Goal: Information Seeking & Learning: Understand process/instructions

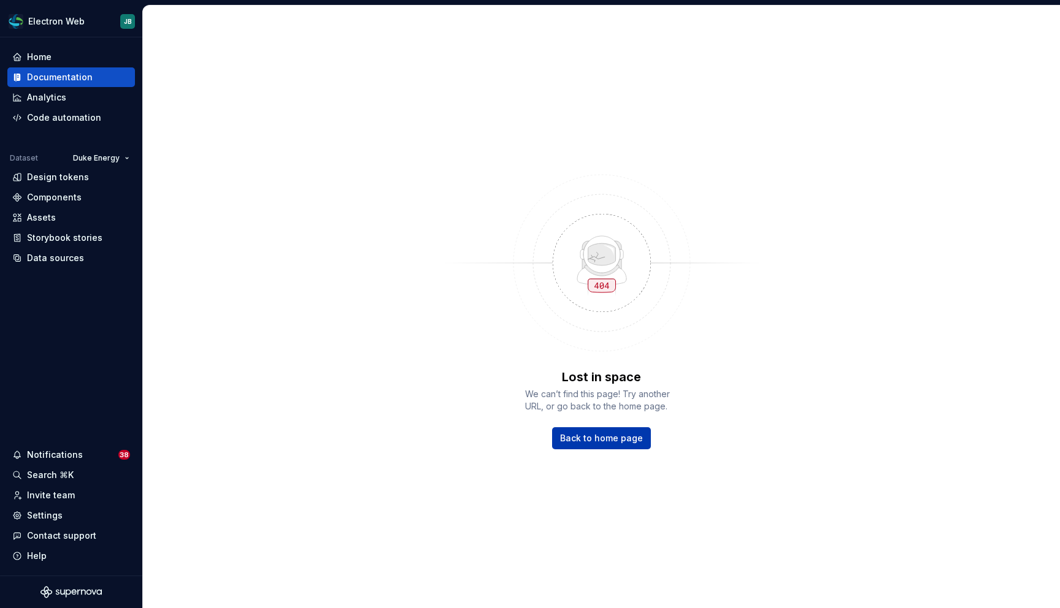
click at [610, 433] on span "Back to home page" at bounding box center [601, 438] width 83 height 12
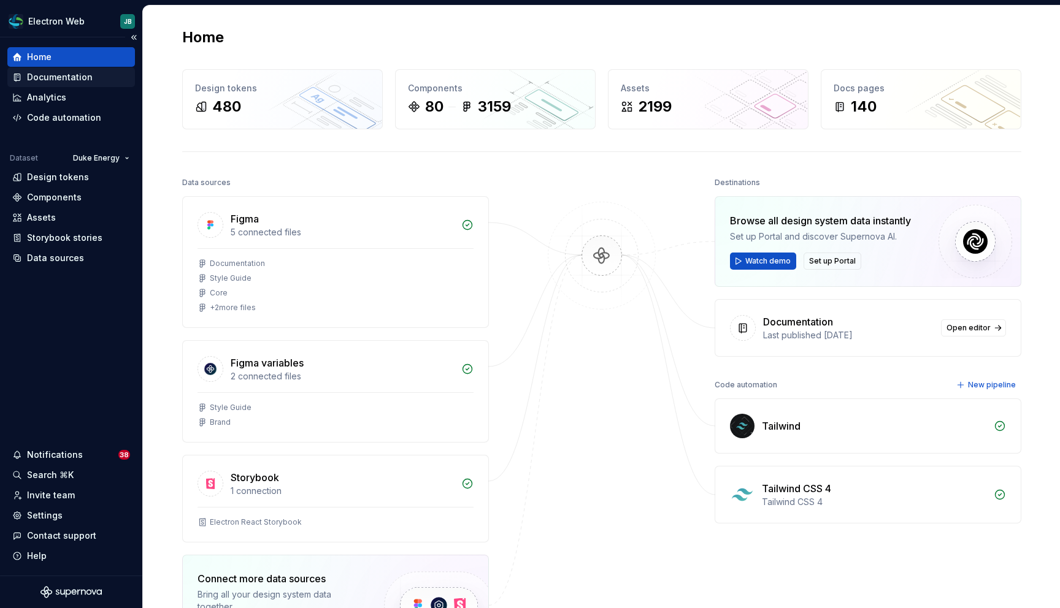
click at [77, 78] on div "Documentation" at bounding box center [60, 77] width 66 height 12
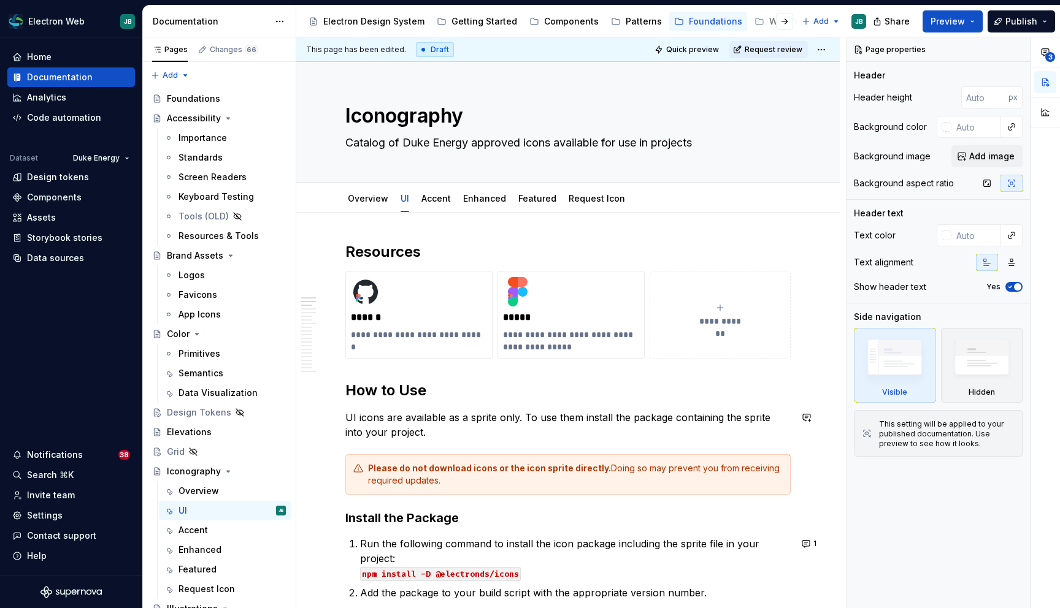
type textarea "*"
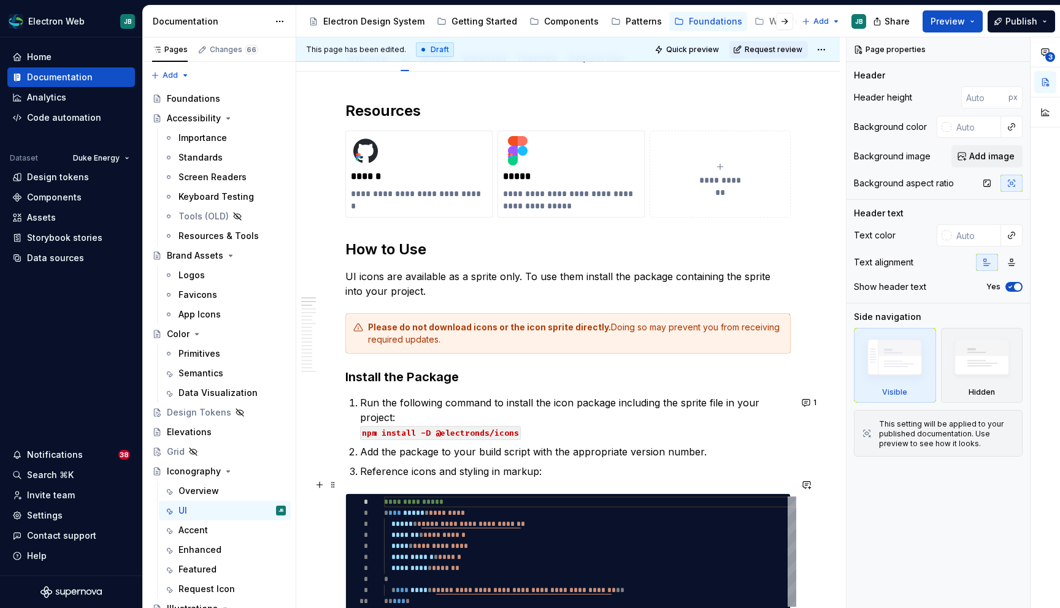
scroll to position [142, 0]
click at [578, 275] on p "UI icons are available as a sprite only. To use them install the package contai…" at bounding box center [567, 282] width 445 height 29
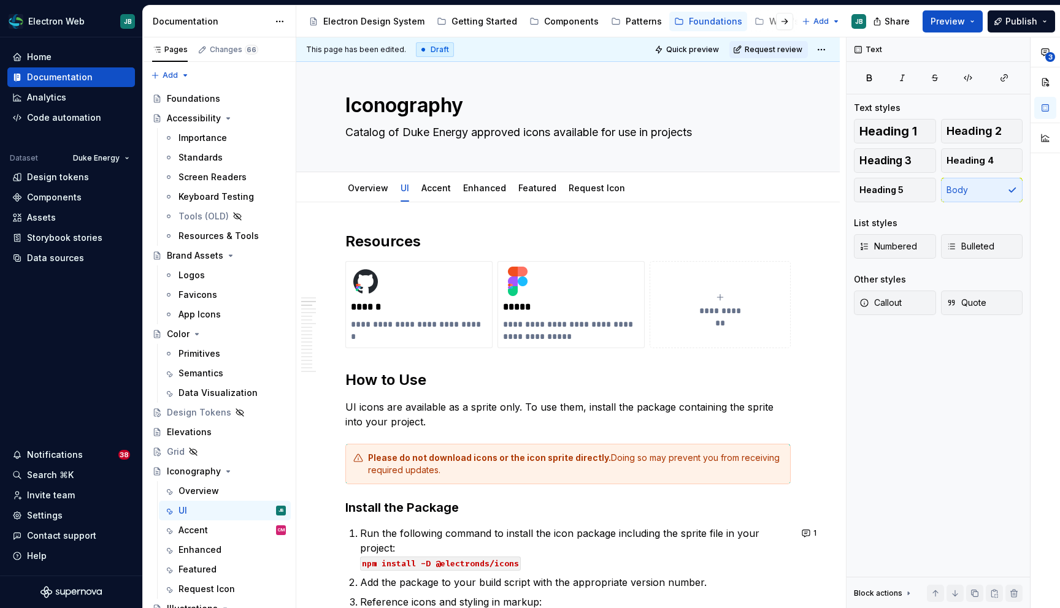
scroll to position [0, 0]
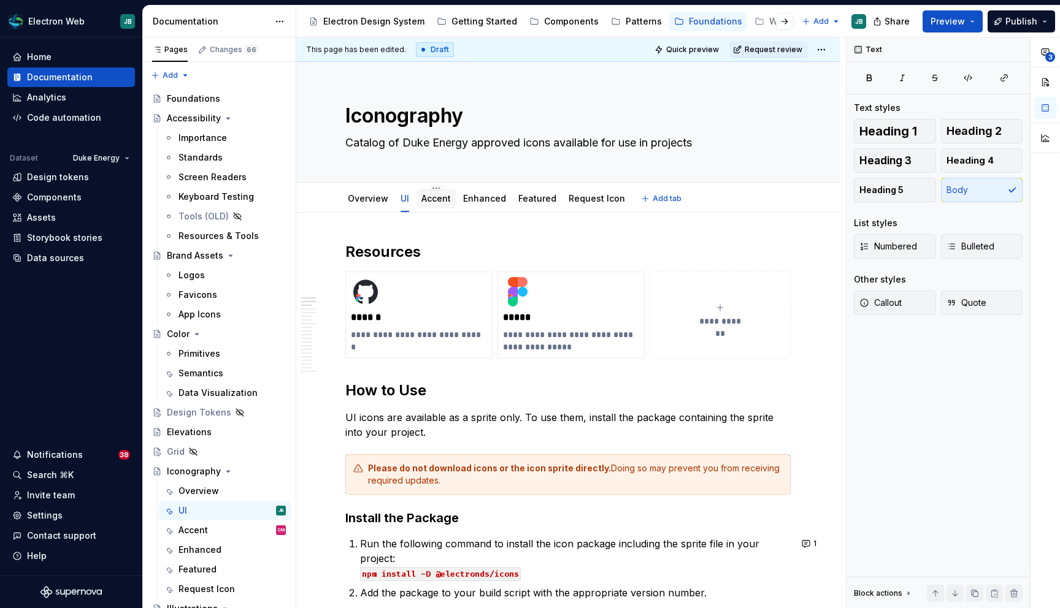
click at [436, 196] on link "Accent" at bounding box center [435, 198] width 29 height 10
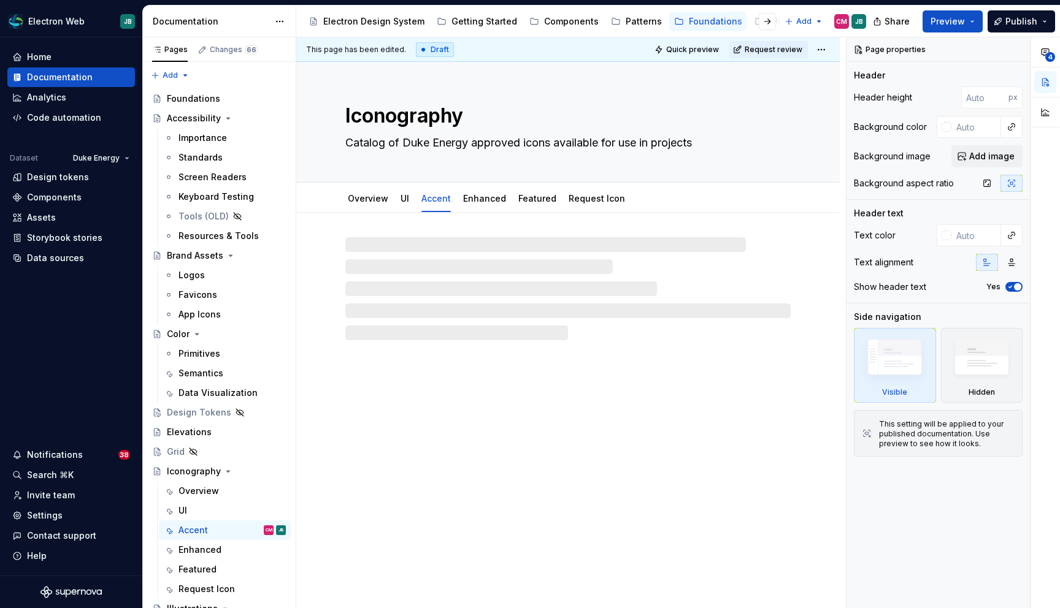
type textarea "*"
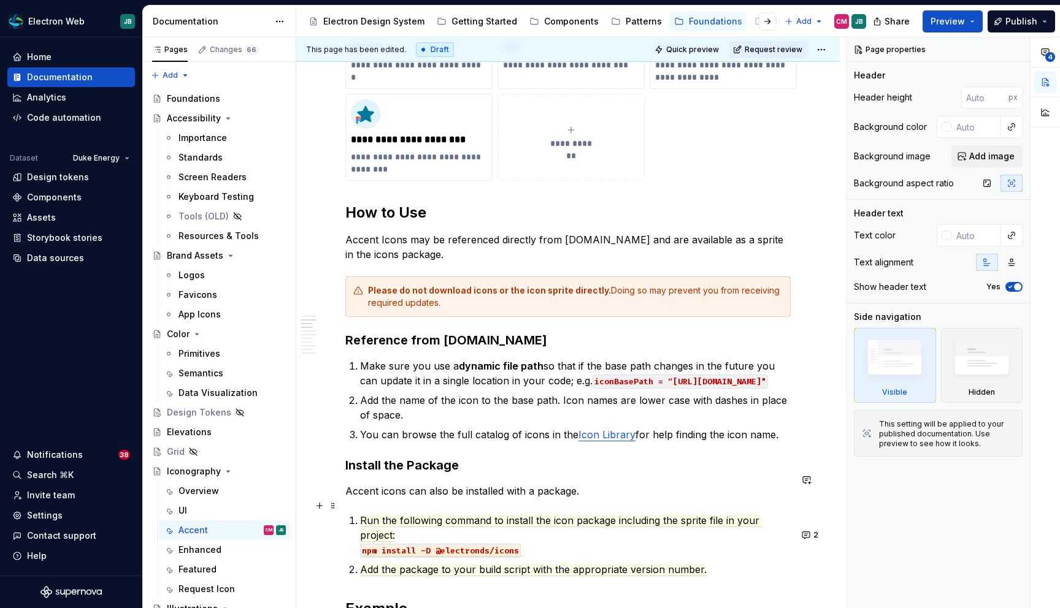
scroll to position [274, 0]
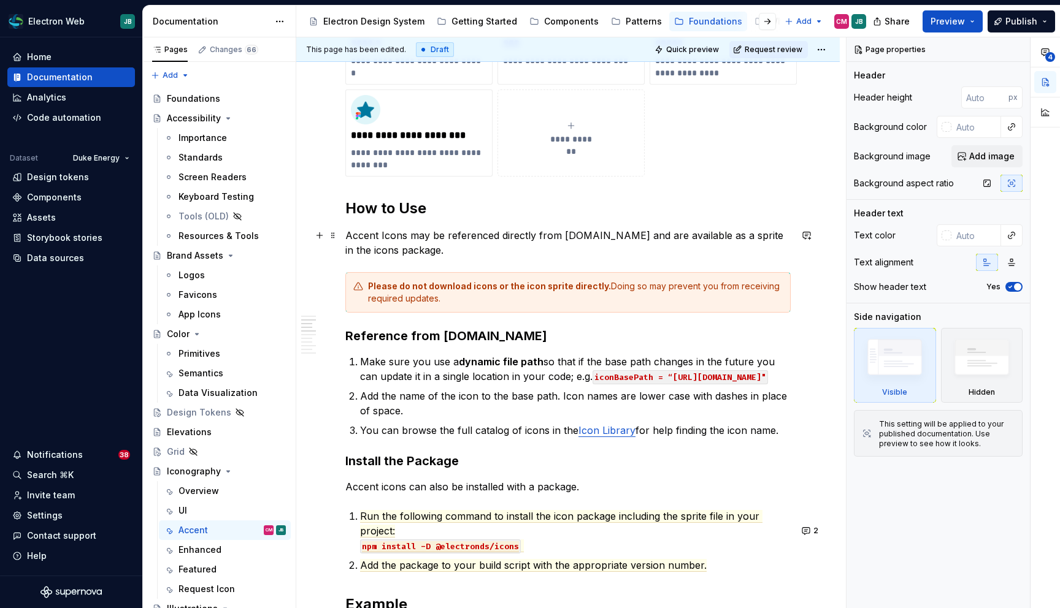
click at [646, 238] on p "Accent Icons may be referenced directly from duke-energy.com and are available …" at bounding box center [567, 242] width 445 height 29
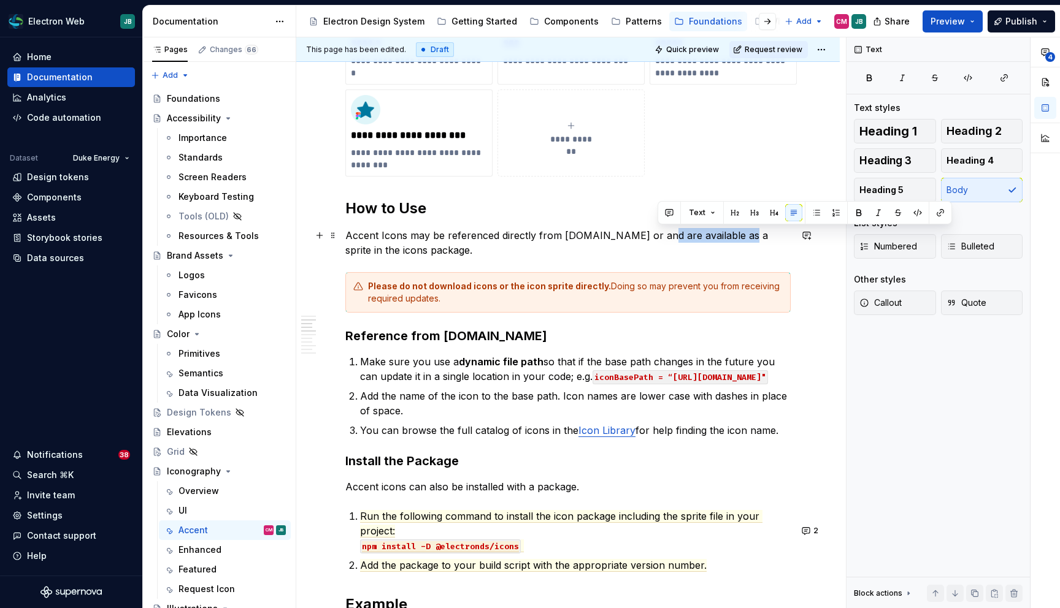
drag, startPoint x: 738, startPoint y: 235, endPoint x: 658, endPoint y: 236, distance: 80.3
click at [658, 236] on p "Accent Icons may be referenced directly from duke-energy.com or and are availab…" at bounding box center [567, 242] width 445 height 29
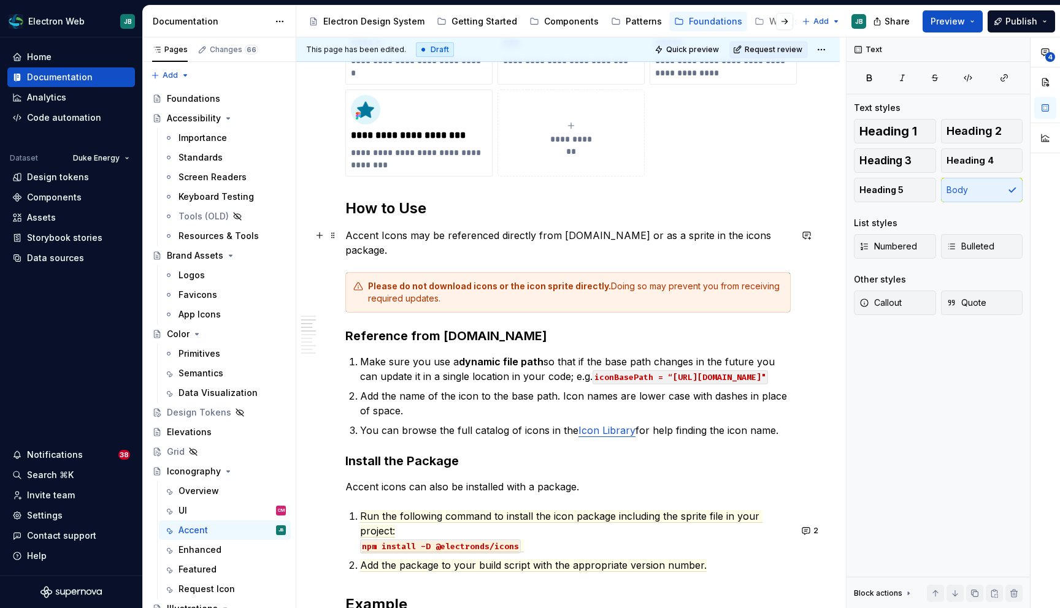
click at [711, 235] on p "Accent Icons may be referenced directly from duke-energy.com or as a sprite in …" at bounding box center [567, 242] width 445 height 29
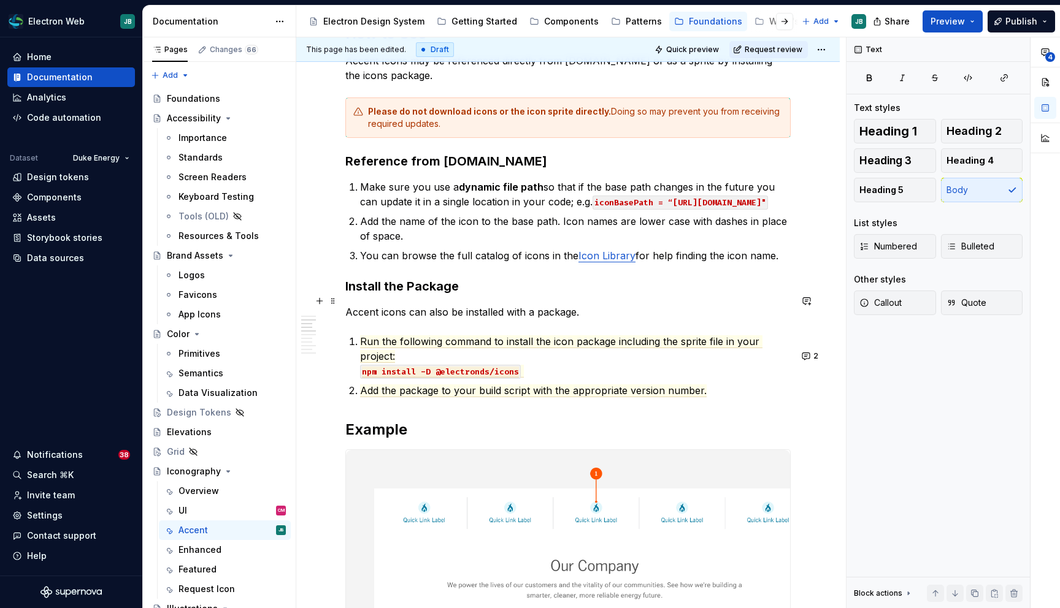
scroll to position [446, 0]
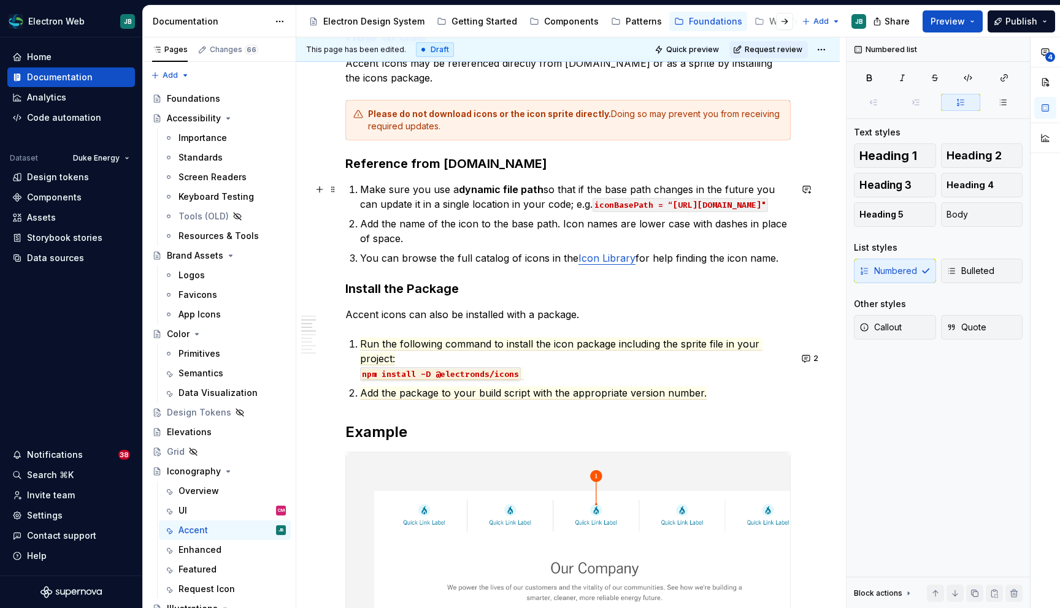
click at [556, 204] on p "Make sure you use a dynamic file path so that if the base path changes in the f…" at bounding box center [575, 196] width 430 height 29
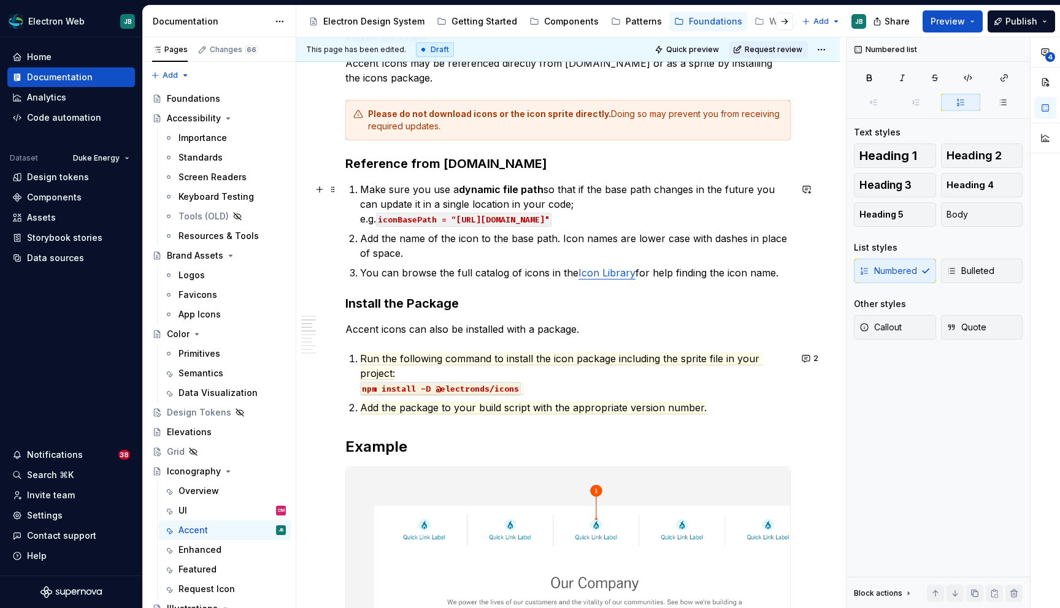
click at [559, 203] on p "Make sure you use a dynamic file path so that if the base path changes in the f…" at bounding box center [575, 204] width 430 height 44
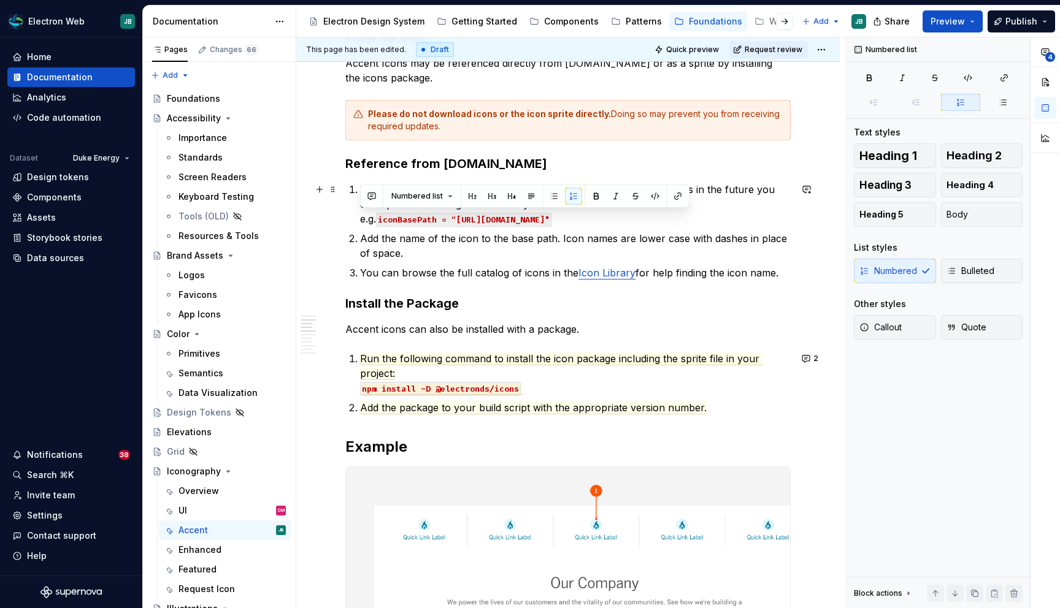
drag, startPoint x: 382, startPoint y: 220, endPoint x: 358, endPoint y: 219, distance: 23.9
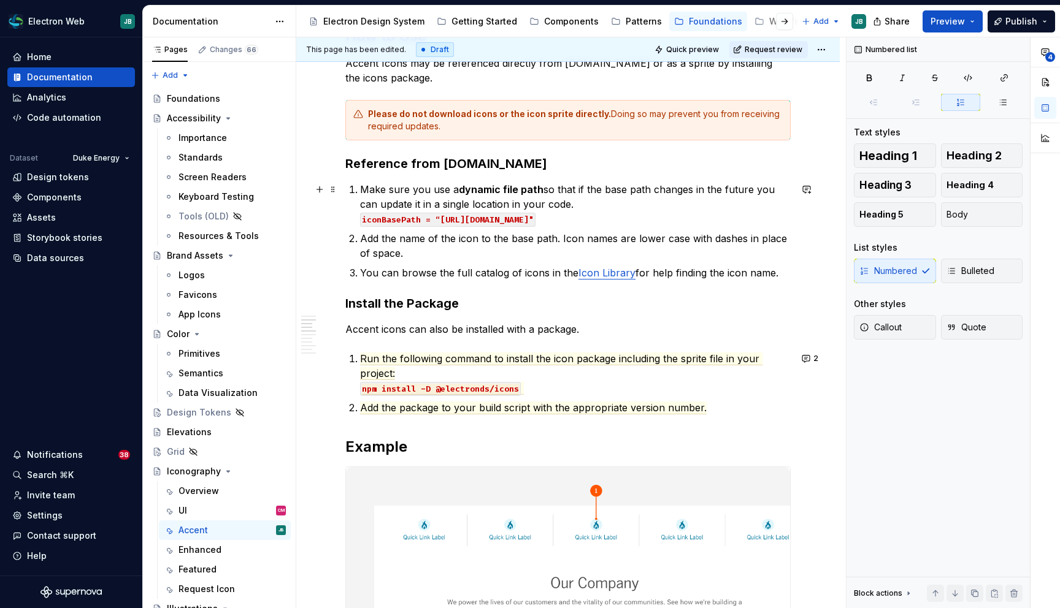
click at [596, 199] on p "Make sure you use a dynamic file path so that if the base path changes in the f…" at bounding box center [575, 204] width 430 height 44
click at [411, 270] on p "You can browse the full catalog of icons in the Icon Library for help finding t…" at bounding box center [575, 273] width 430 height 15
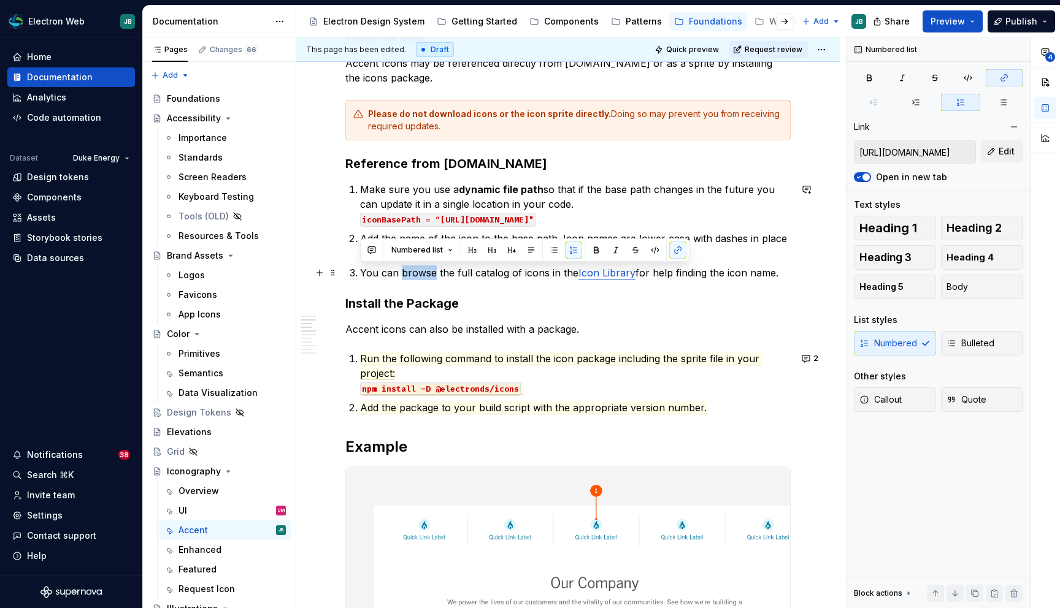
click at [411, 270] on p "You can browse the full catalog of icons in the Icon Library for help finding t…" at bounding box center [575, 273] width 430 height 15
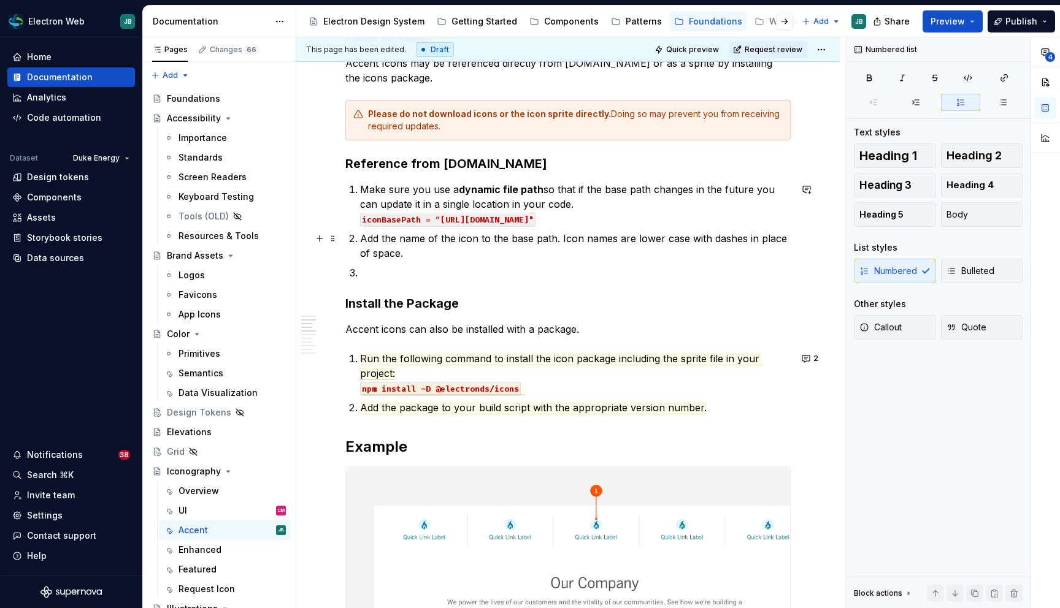
click at [360, 237] on p "Add the name of the icon to the base path. Icon names are lower case with dashe…" at bounding box center [575, 245] width 430 height 29
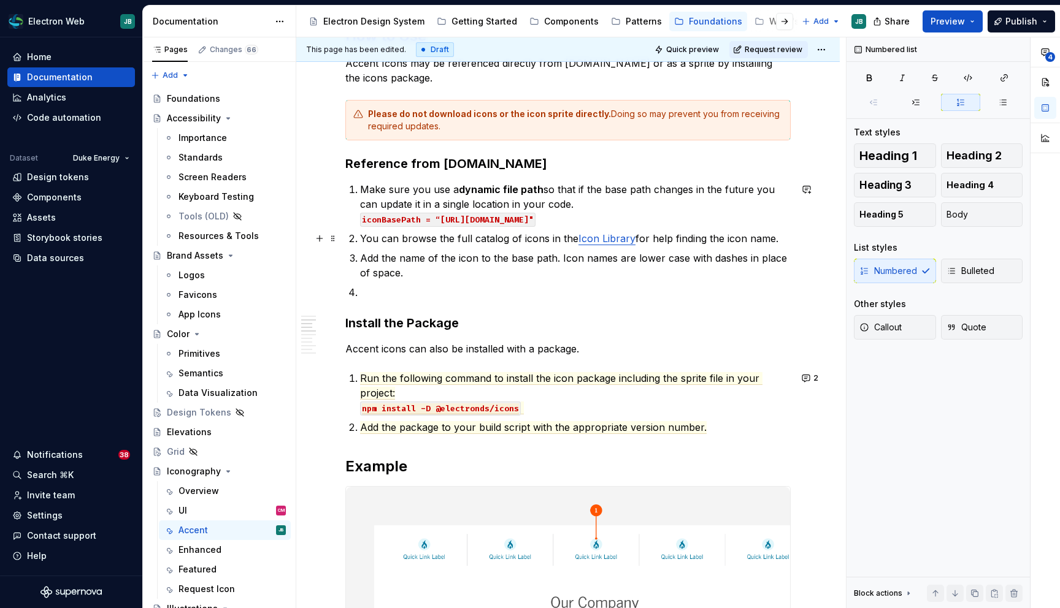
click at [360, 237] on p "You can browse the full catalog of icons in the Icon Library for help finding t…" at bounding box center [575, 238] width 430 height 15
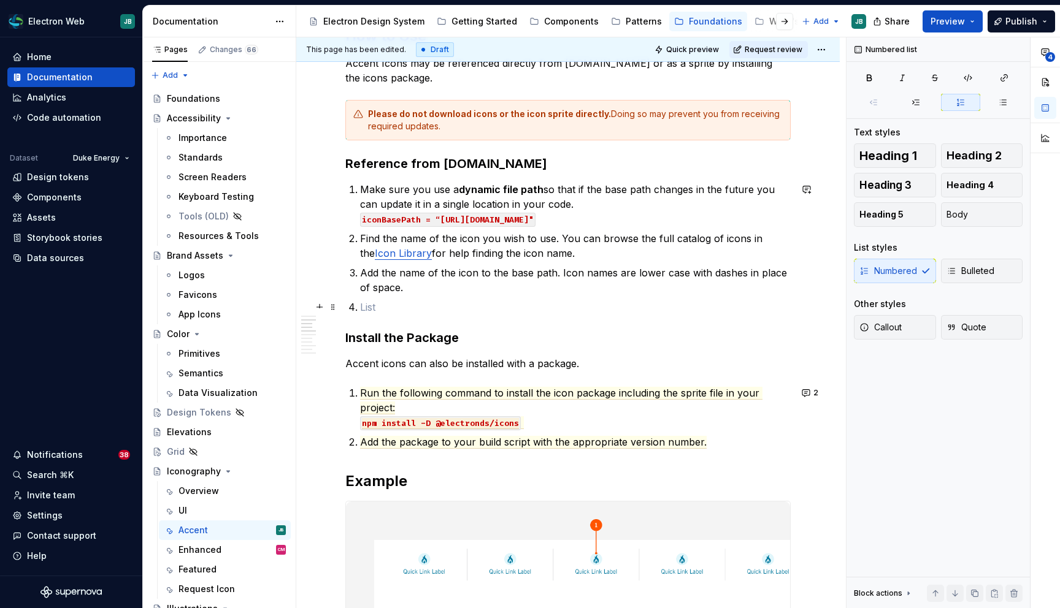
click at [415, 305] on p at bounding box center [575, 307] width 430 height 15
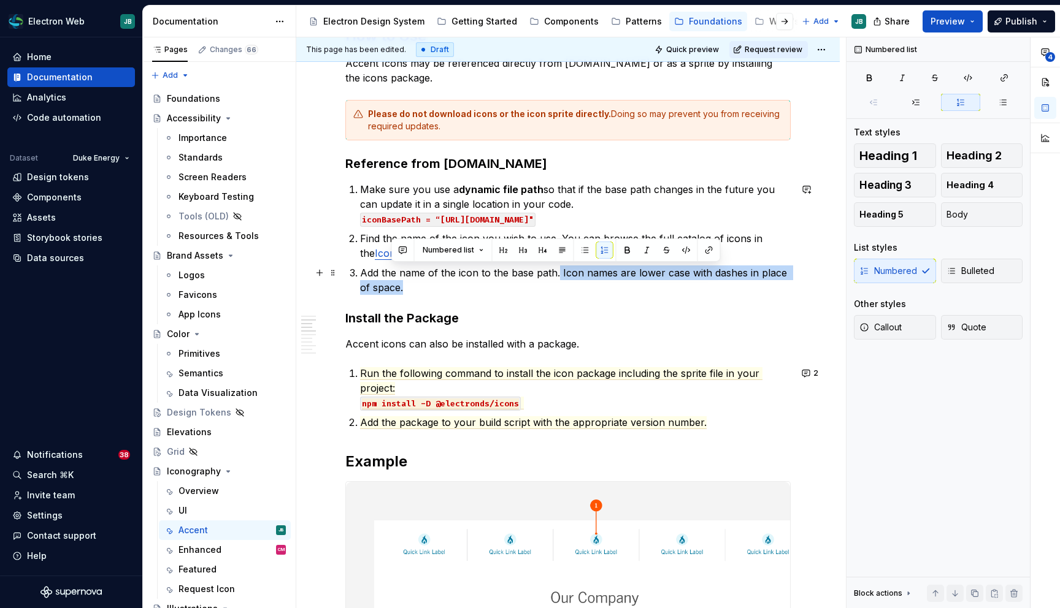
drag, startPoint x: 394, startPoint y: 289, endPoint x: 558, endPoint y: 274, distance: 164.5
click at [558, 274] on p "Add the name of the icon to the base path. Icon names are lower case with dashe…" at bounding box center [575, 280] width 430 height 29
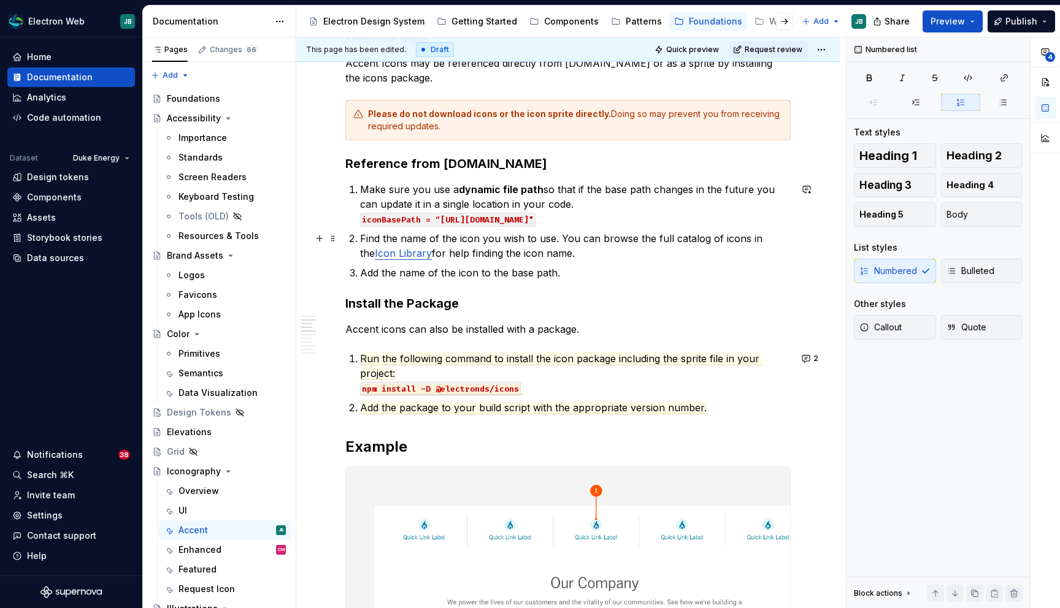
click at [584, 257] on p "Find the name of the icon you wish to use. You can browse the full catalog of i…" at bounding box center [575, 245] width 430 height 29
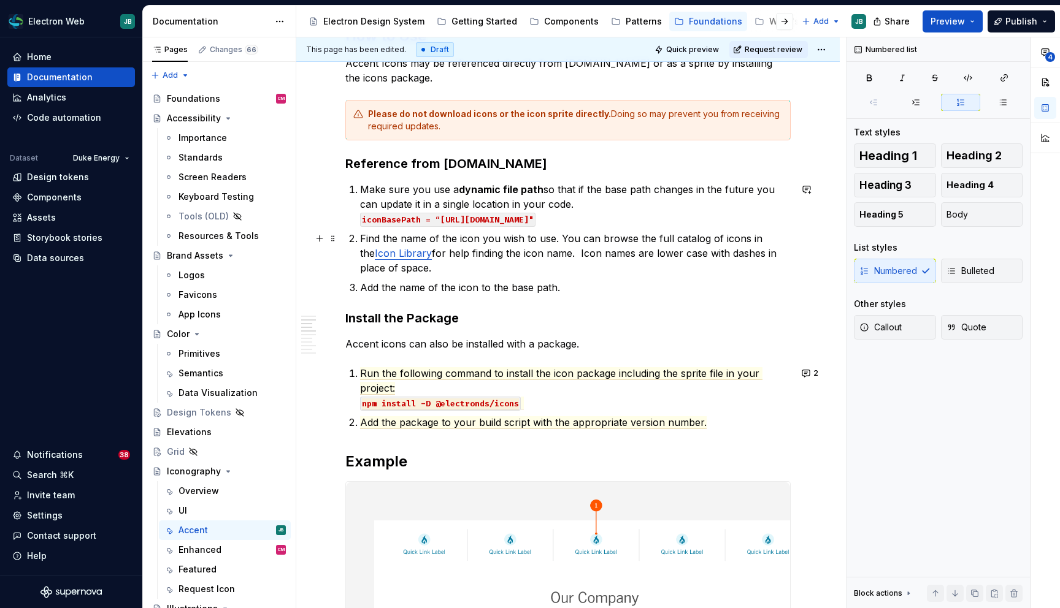
click at [398, 267] on p "Find the name of the icon you wish to use. You can browse the full catalog of i…" at bounding box center [575, 253] width 430 height 44
click at [542, 291] on p "Add the name of the icon to the base path." at bounding box center [575, 287] width 430 height 15
click at [576, 286] on p "Add the name of the icon to the base path." at bounding box center [575, 287] width 430 height 15
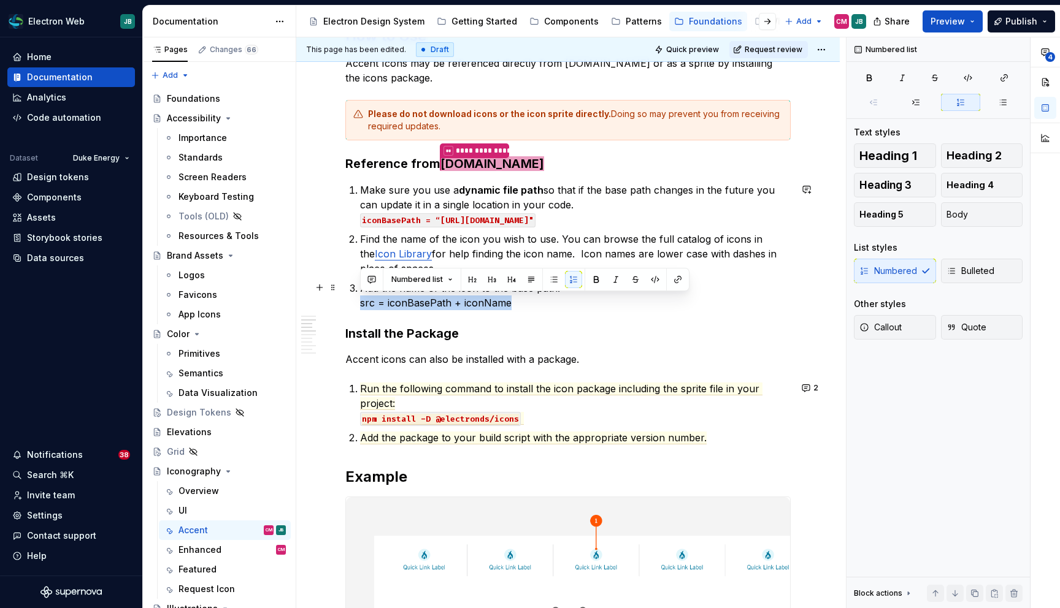
drag, startPoint x: 530, startPoint y: 303, endPoint x: 354, endPoint y: 304, distance: 176.0
click at [655, 277] on button "button" at bounding box center [654, 279] width 17 height 17
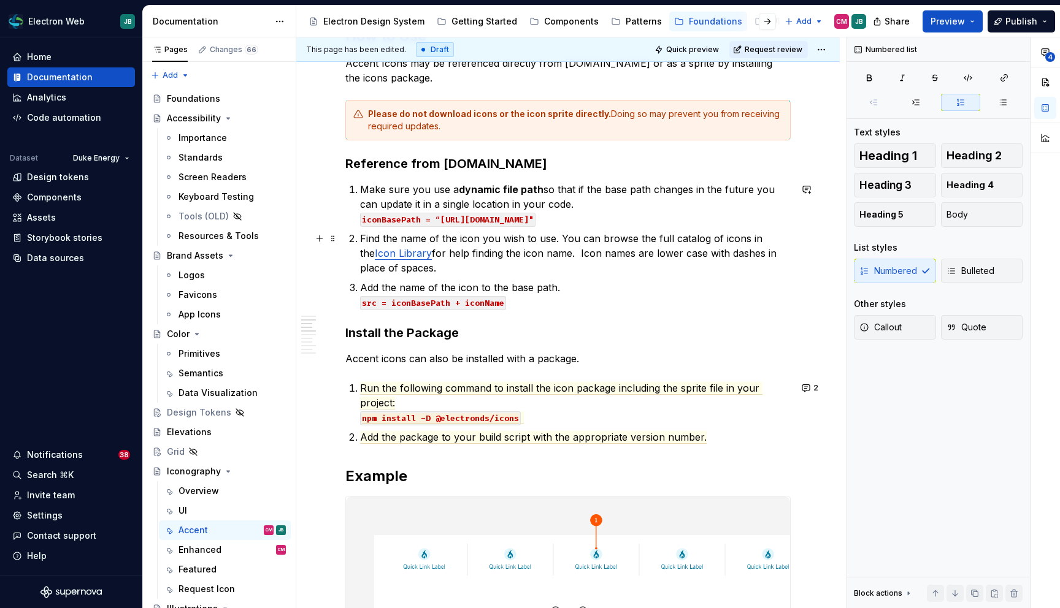
click at [487, 247] on p "Find the name of the icon you wish to use. You can browse the full catalog of i…" at bounding box center [575, 253] width 430 height 44
click at [426, 266] on p "Find the name of the icon you wish to use. You can browse the full catalog of i…" at bounding box center [575, 253] width 430 height 44
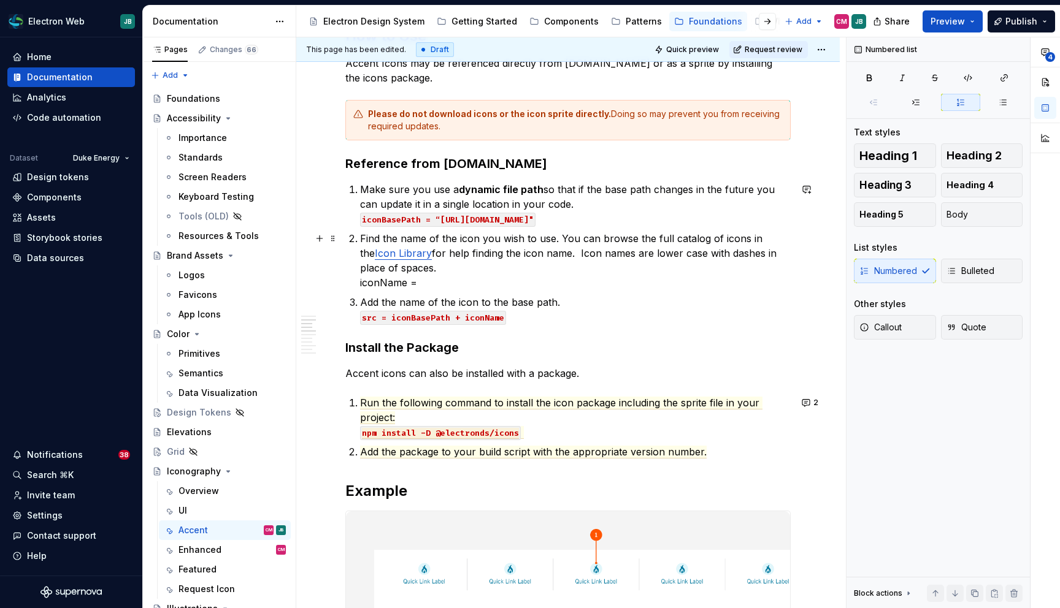
click at [389, 252] on link "Icon Library" at bounding box center [403, 253] width 57 height 12
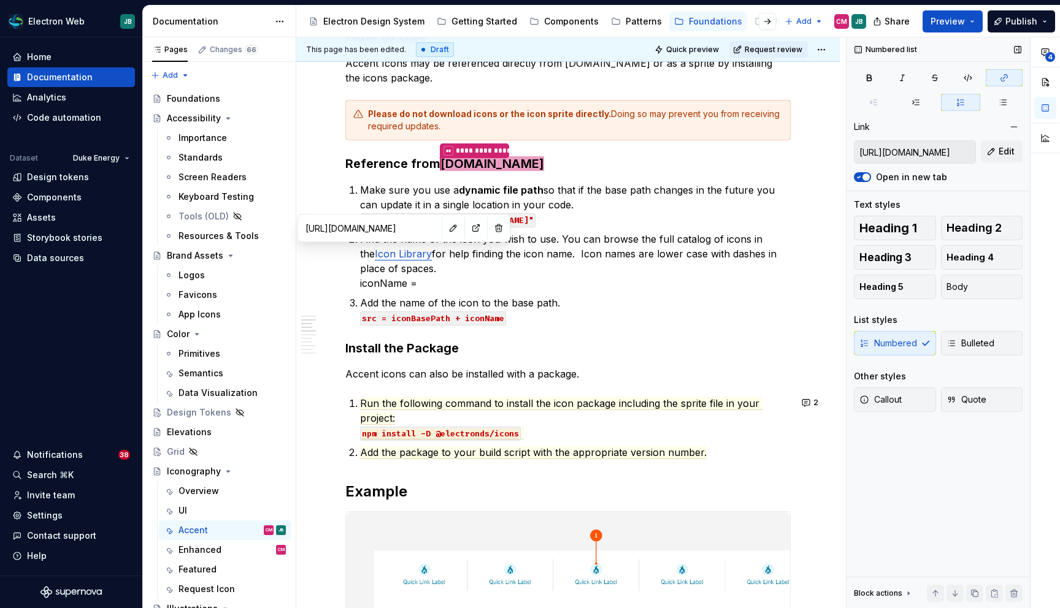
click at [949, 153] on input "https://electronqa.duke-energy.com/icon/sitecore/" at bounding box center [914, 152] width 121 height 22
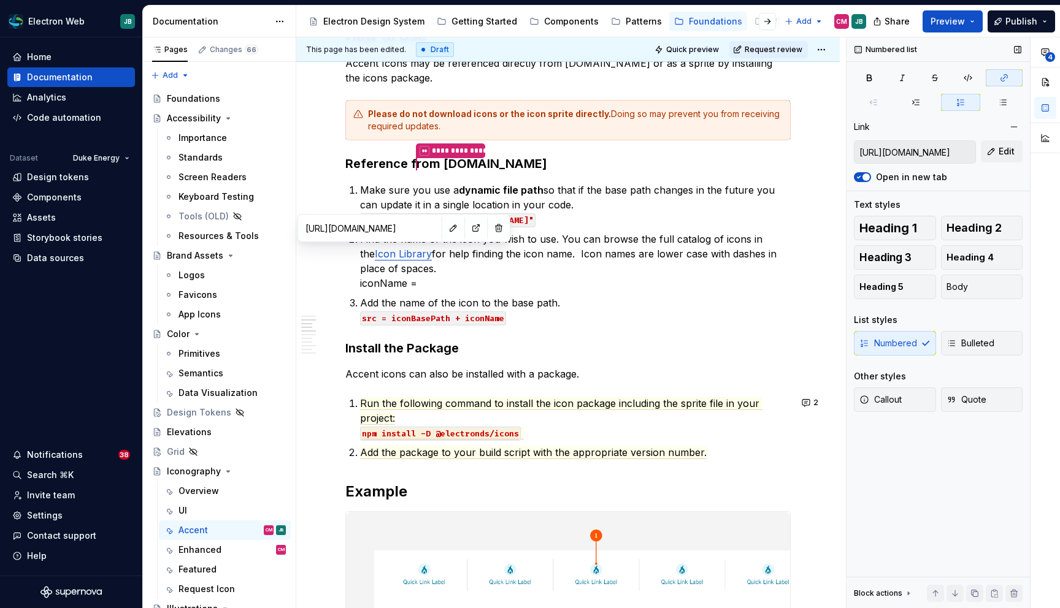
click at [949, 153] on input "https://electronqa.duke-energy.com/icon/sitecore/" at bounding box center [914, 152] width 121 height 22
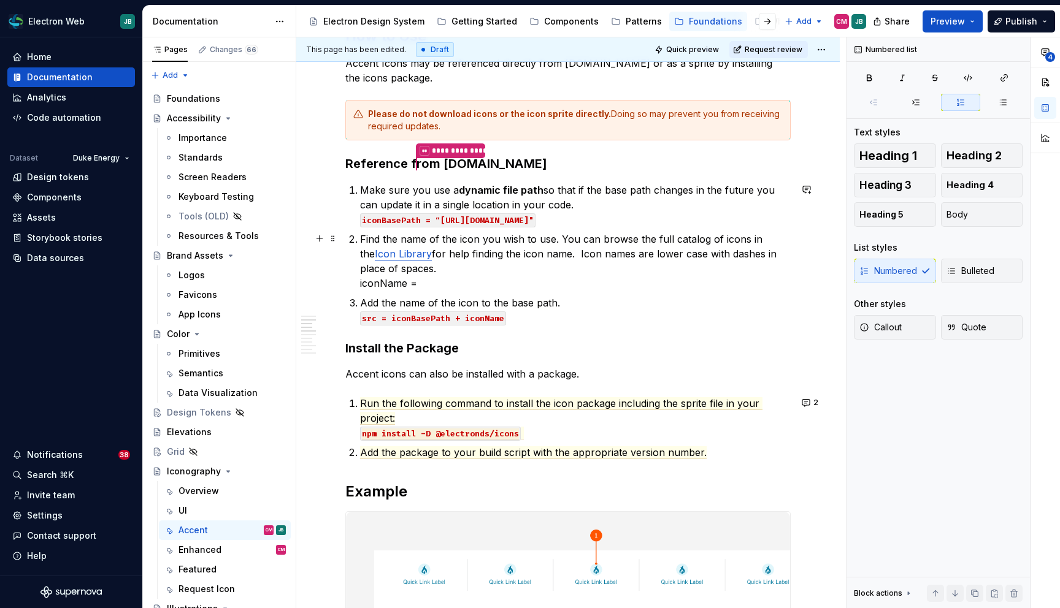
click at [438, 280] on p "Find the name of the icon you wish to use. You can browse the full catalog of i…" at bounding box center [575, 261] width 430 height 59
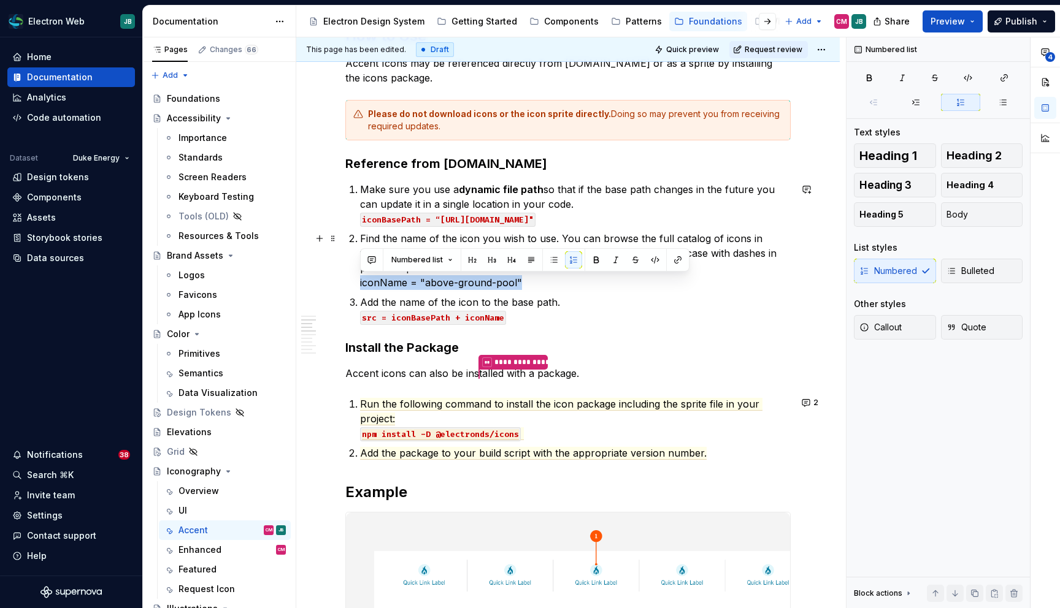
drag, startPoint x: 522, startPoint y: 281, endPoint x: 355, endPoint y: 280, distance: 166.8
click at [651, 259] on button "button" at bounding box center [654, 259] width 17 height 17
click at [611, 298] on p "Add the name of the icon to the base path. src = iconBasePath + iconName" at bounding box center [575, 309] width 430 height 29
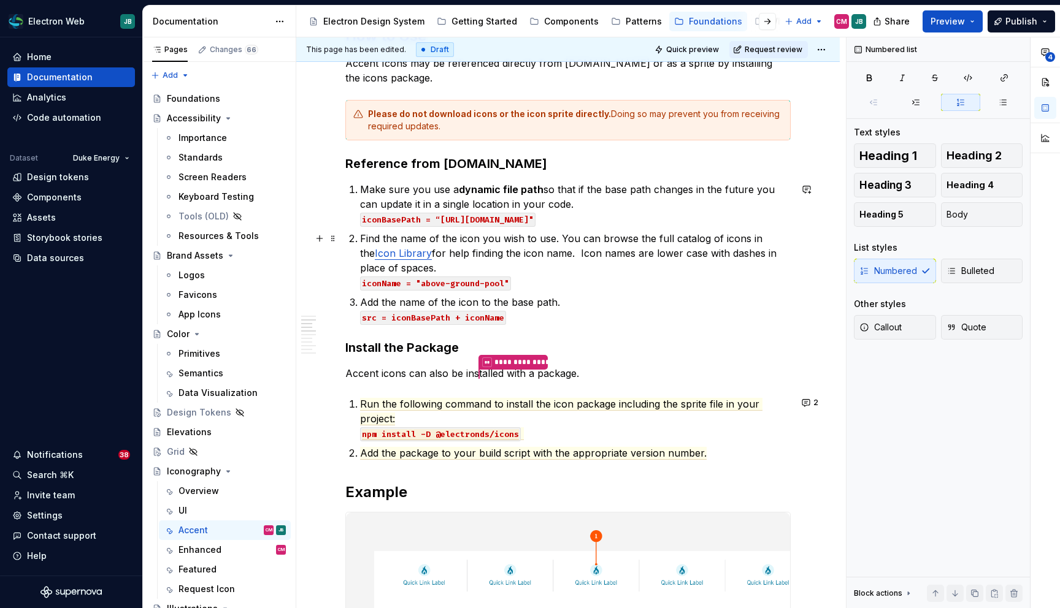
click at [530, 286] on p "Find the name of the icon you wish to use. You can browse the full catalog of i…" at bounding box center [575, 260] width 430 height 59
click at [472, 270] on p "Find the name of the icon you wish to use. You can browse the full catalog of i…" at bounding box center [575, 260] width 430 height 59
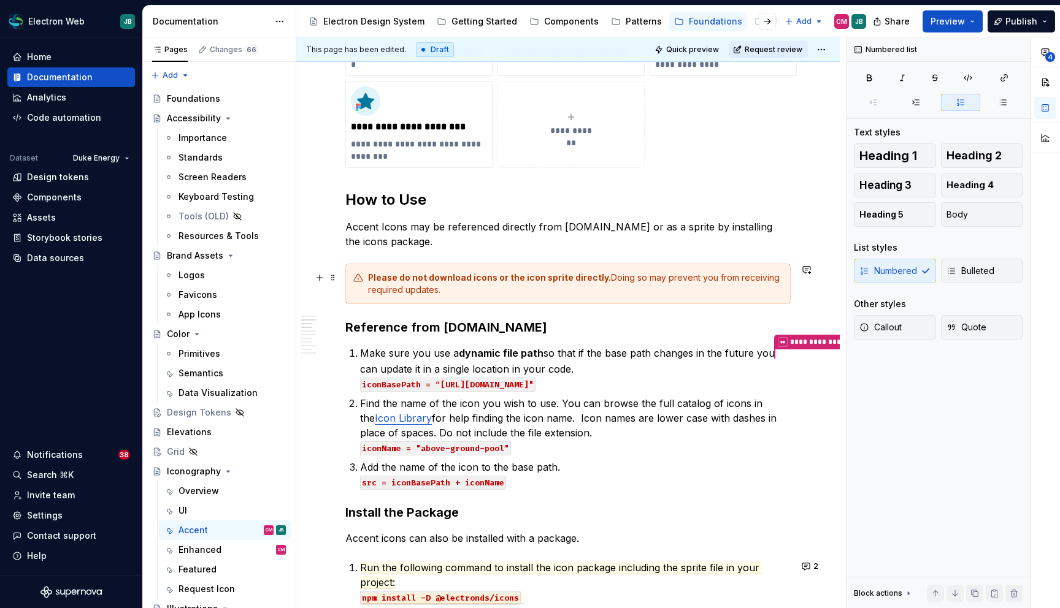
scroll to position [273, 0]
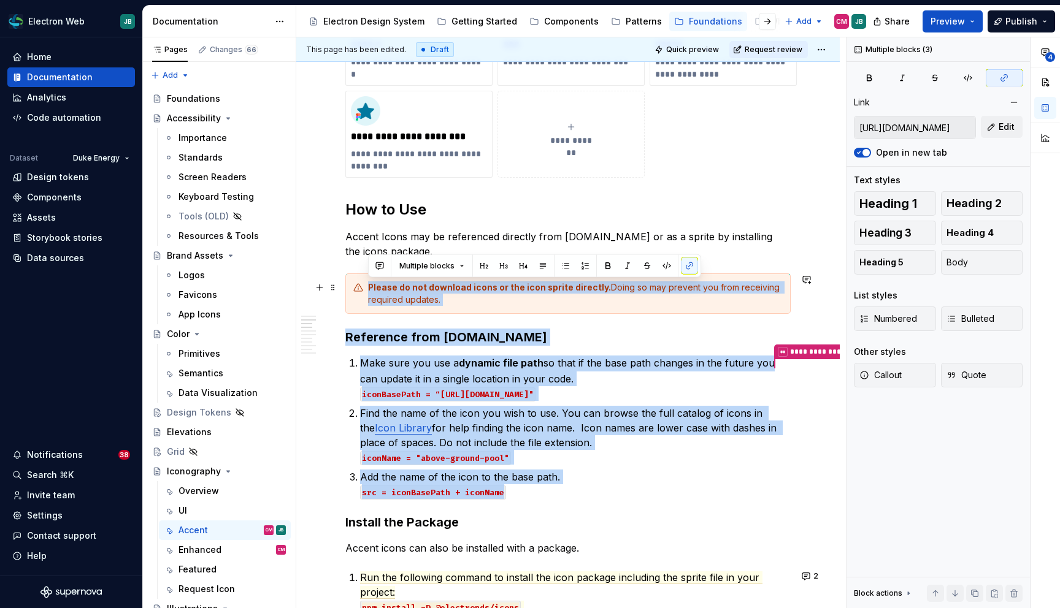
drag, startPoint x: 520, startPoint y: 495, endPoint x: 342, endPoint y: 295, distance: 268.0
click at [352, 339] on h3 "Reference from duke-energy.com" at bounding box center [567, 337] width 445 height 17
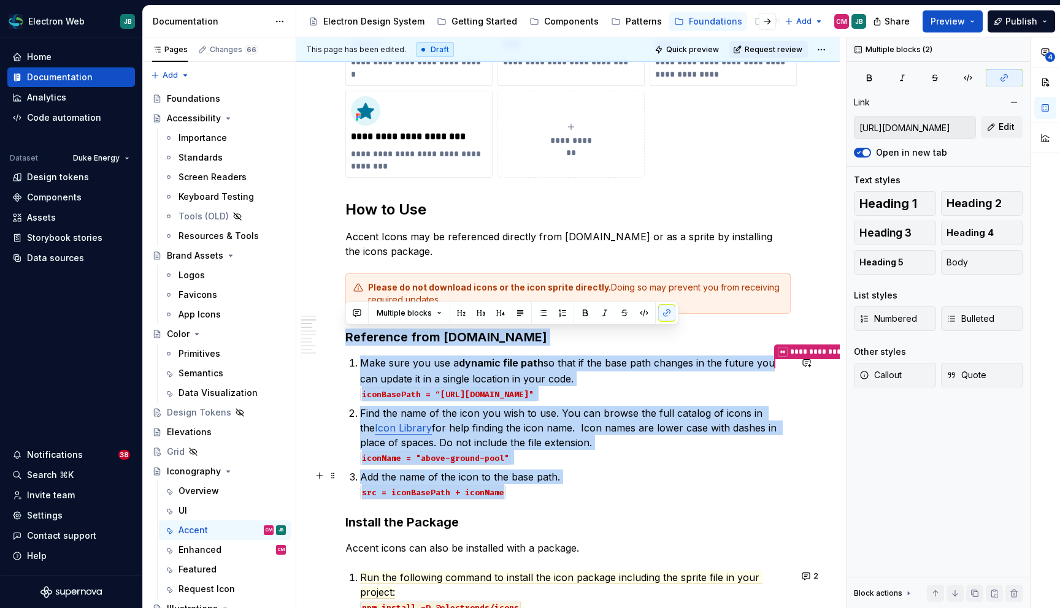
drag, startPoint x: 346, startPoint y: 336, endPoint x: 541, endPoint y: 492, distance: 249.6
copy div "**********"
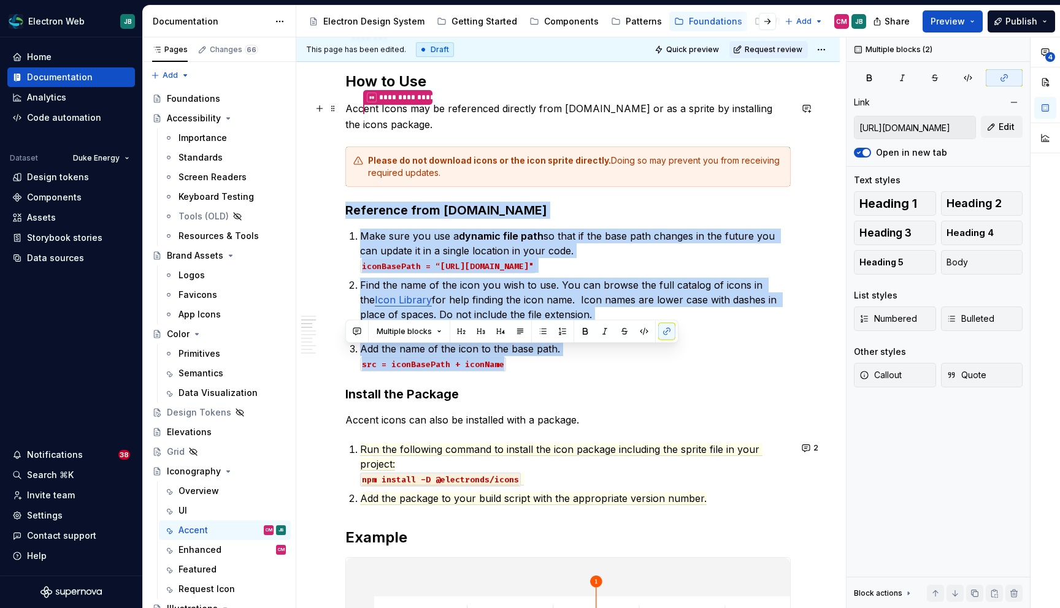
scroll to position [0, 0]
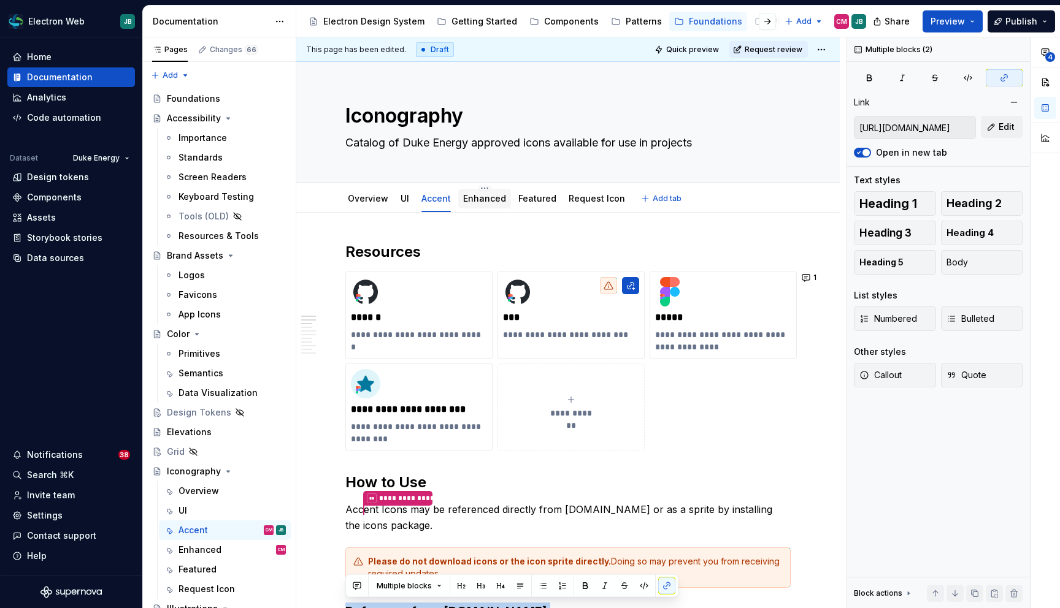
click at [489, 201] on link "Enhanced" at bounding box center [484, 198] width 43 height 10
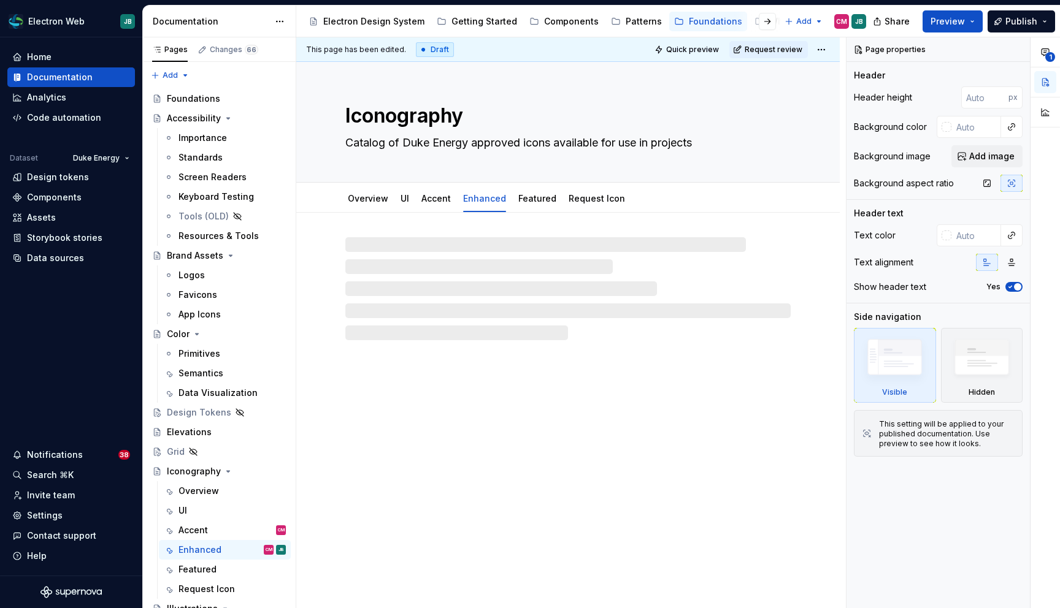
type textarea "*"
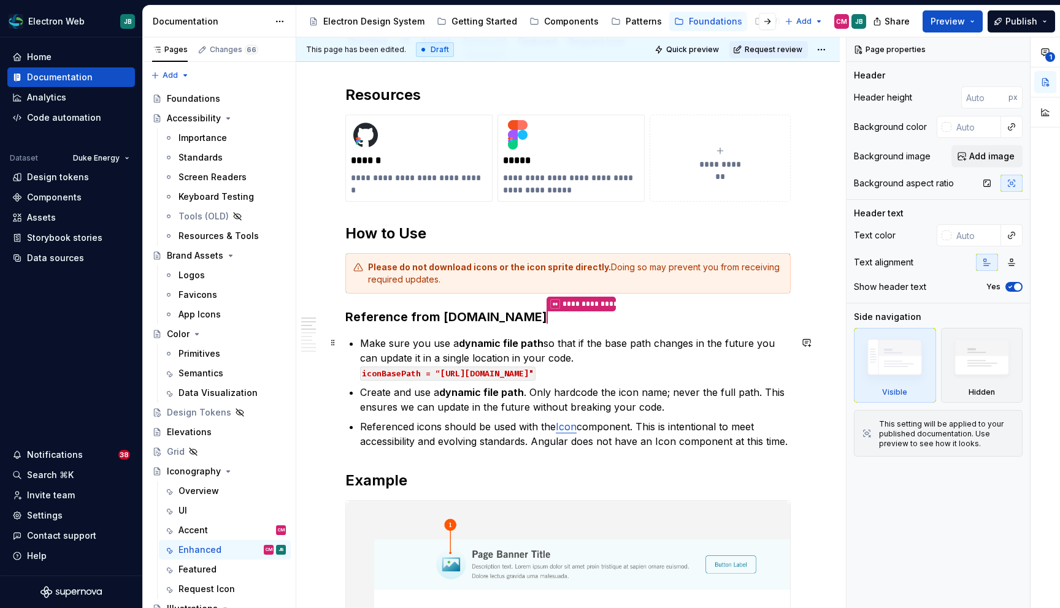
scroll to position [158, 0]
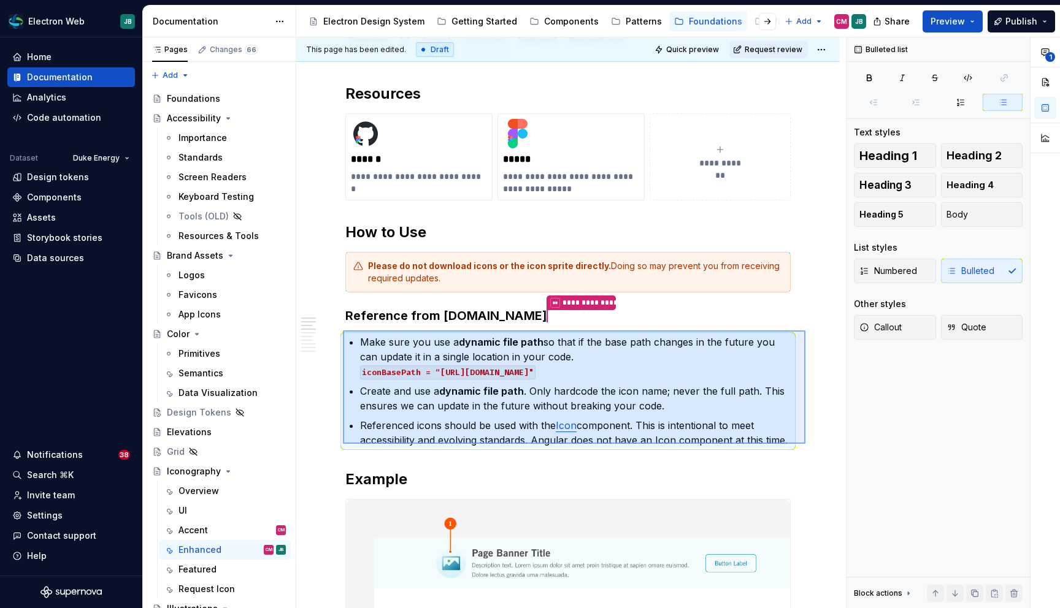
drag, startPoint x: 805, startPoint y: 444, endPoint x: 340, endPoint y: 329, distance: 478.9
click at [340, 329] on div "**********" at bounding box center [570, 323] width 549 height 572
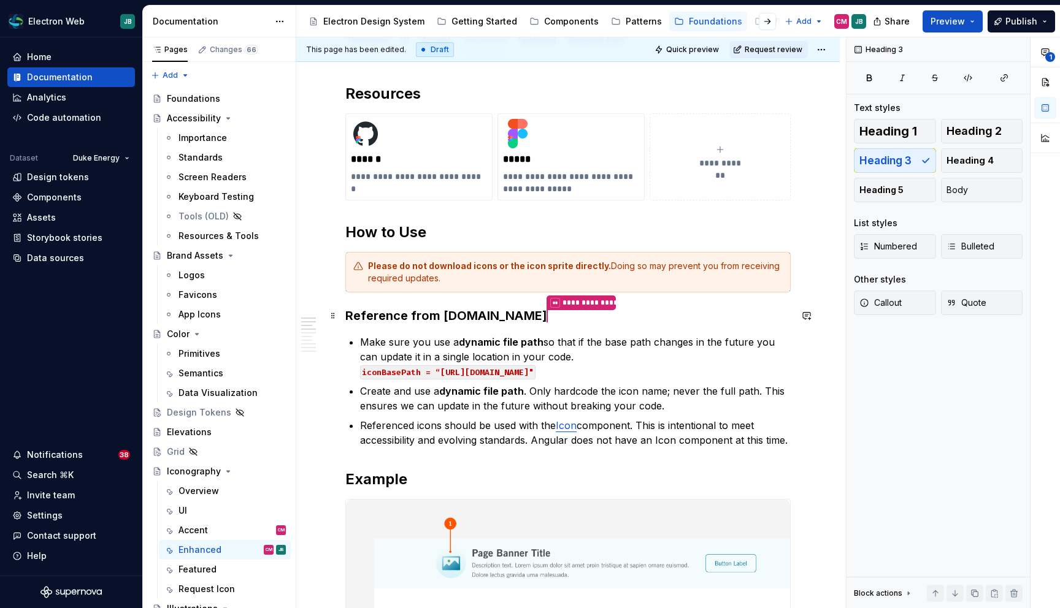
click at [571, 313] on h3 "**********" at bounding box center [567, 316] width 445 height 18
click at [546, 315] on h3 "**********" at bounding box center [567, 316] width 445 height 18
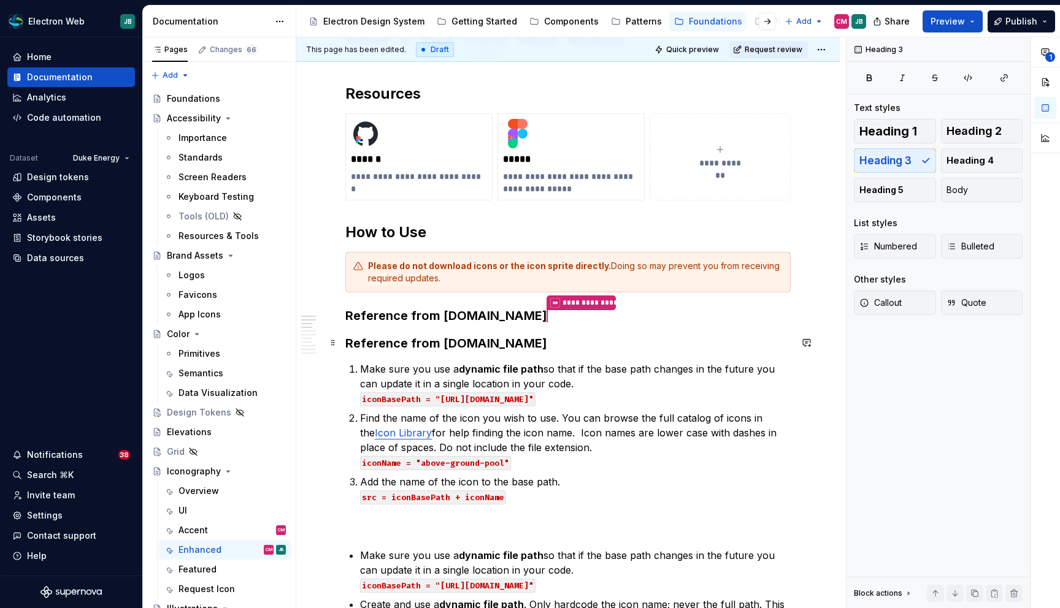
click at [528, 339] on h3 "Reference from duke-energy.com" at bounding box center [567, 343] width 445 height 17
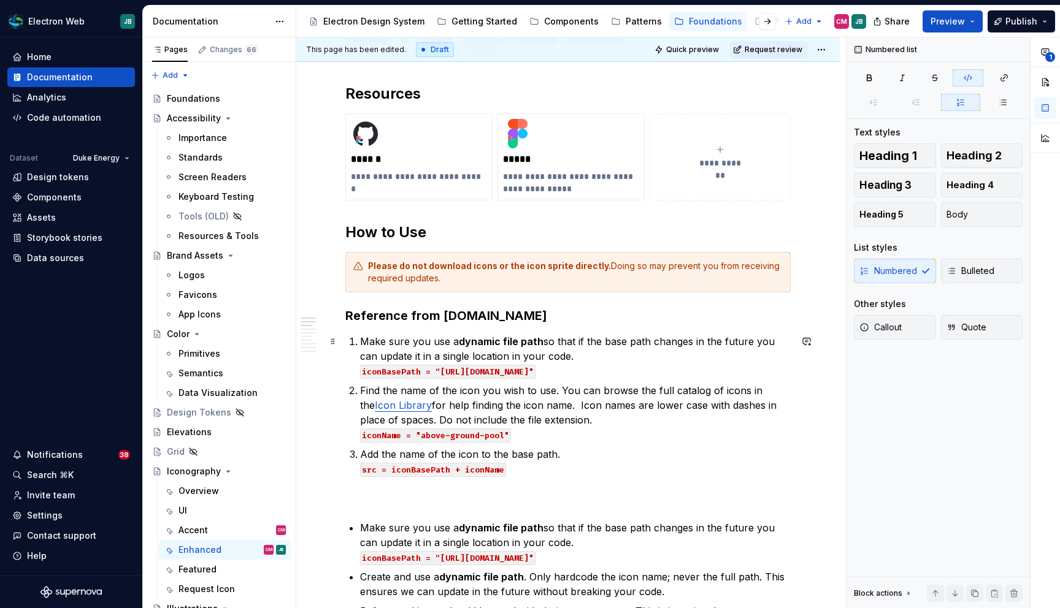
click at [535, 372] on code "iconBasePath = “https://www.duke-energy.com/-/media/images/icons/accent/"" at bounding box center [447, 372] width 175 height 14
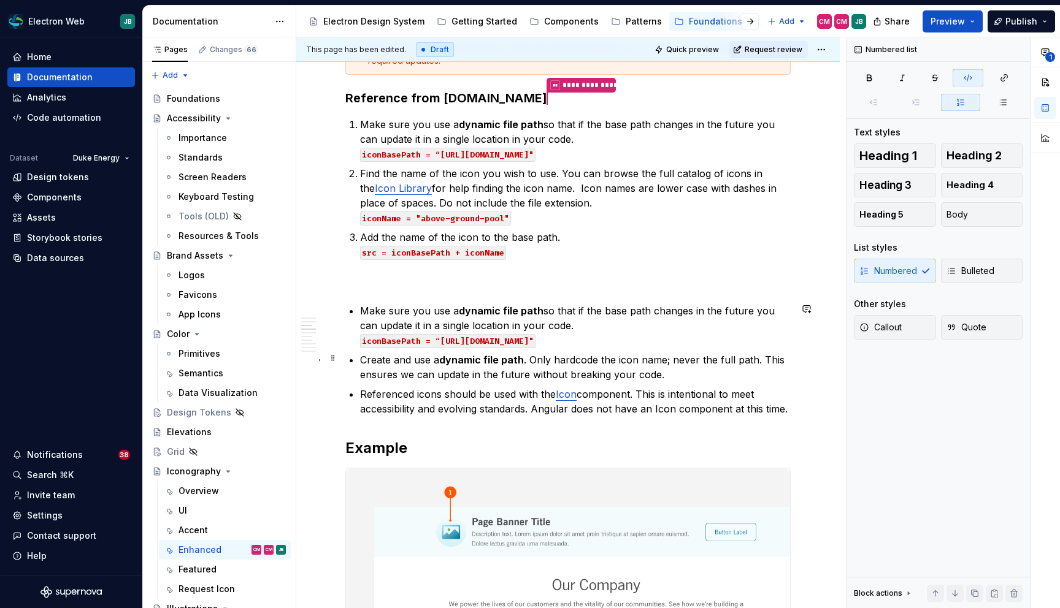
scroll to position [405, 0]
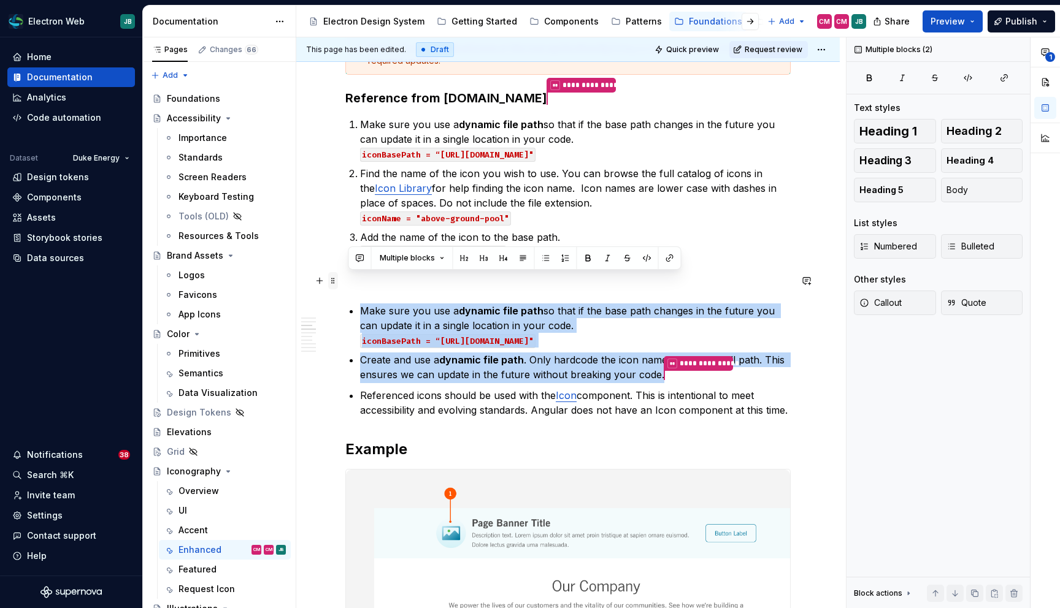
drag, startPoint x: 662, startPoint y: 373, endPoint x: 332, endPoint y: 278, distance: 342.8
click at [345, 278] on div "**********" at bounding box center [567, 605] width 445 height 1537
type textarea "*"
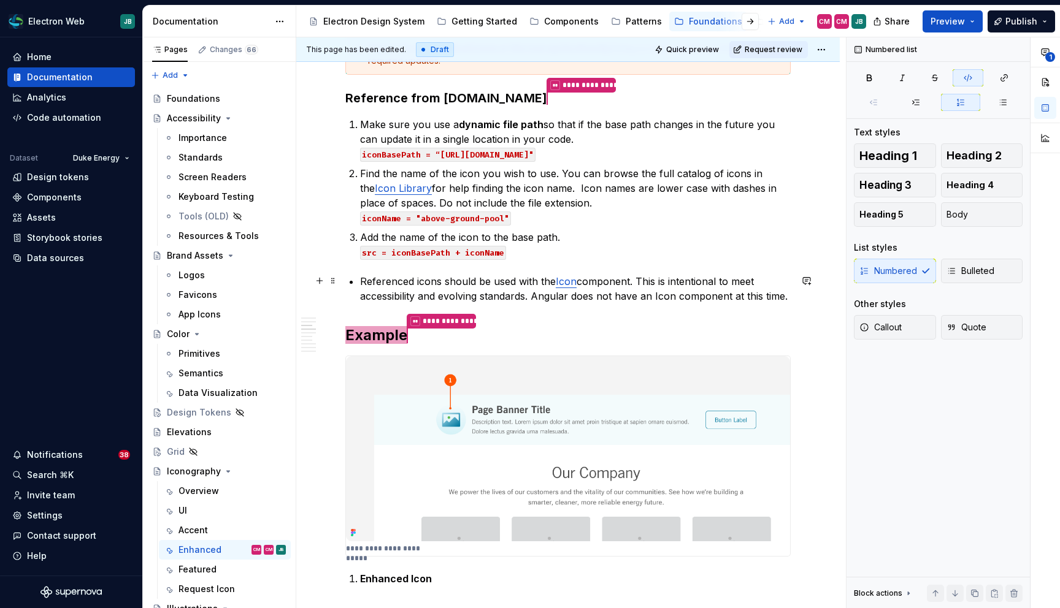
click at [447, 280] on p "Referenced icons should be used with the Icon component. This is intentional to…" at bounding box center [575, 288] width 430 height 29
click at [886, 323] on span "Callout" at bounding box center [880, 327] width 42 height 12
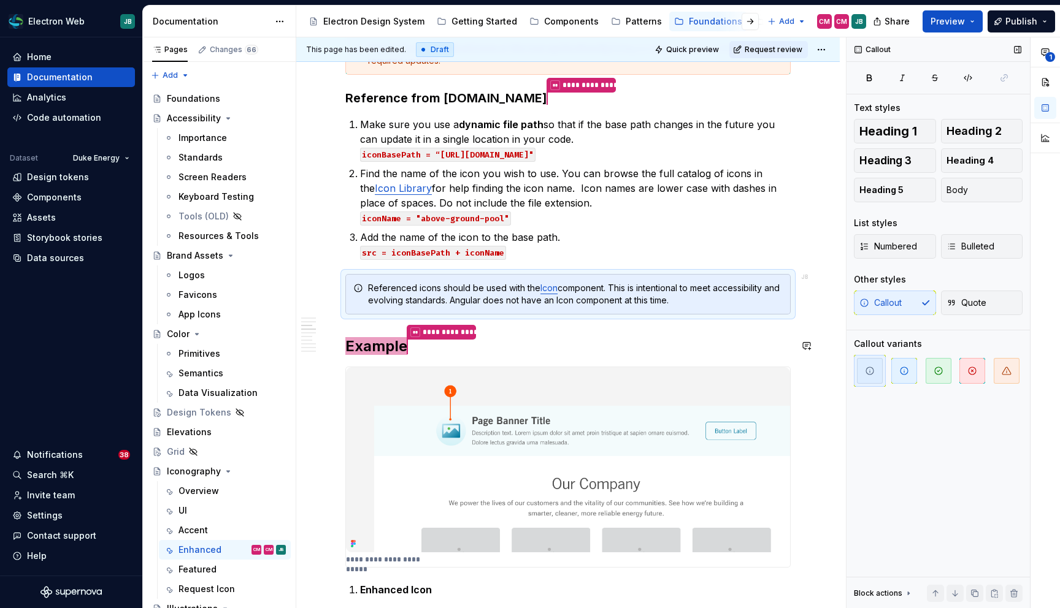
click at [730, 330] on div "**********" at bounding box center [567, 547] width 445 height 1420
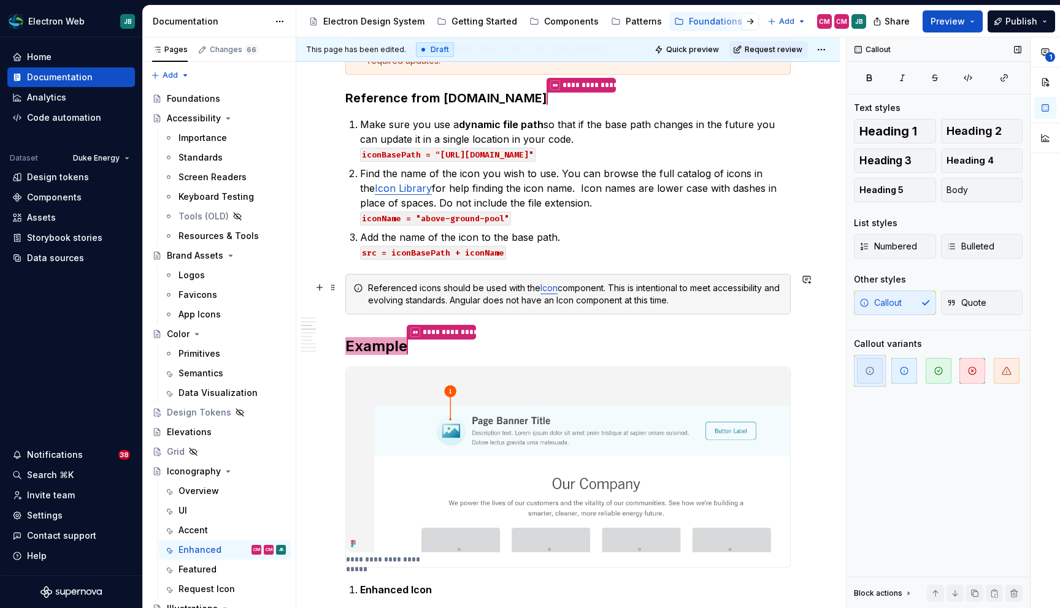
click at [713, 297] on div "Referenced icons should be used with the Icon component. This is intentional to…" at bounding box center [575, 294] width 415 height 25
click at [727, 297] on div "Referenced icons should be used with the Icon component. This is intentional to…" at bounding box center [575, 294] width 415 height 25
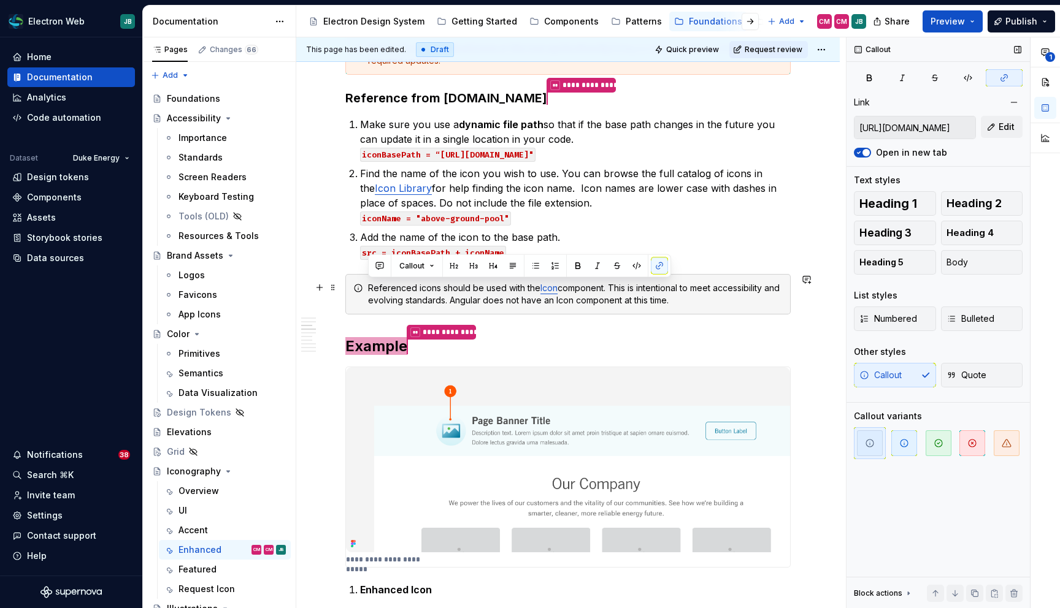
click at [603, 296] on div "Referenced icons should be used with the Icon component. This is intentional to…" at bounding box center [575, 294] width 415 height 25
click at [549, 288] on link "Icon" at bounding box center [548, 288] width 17 height 10
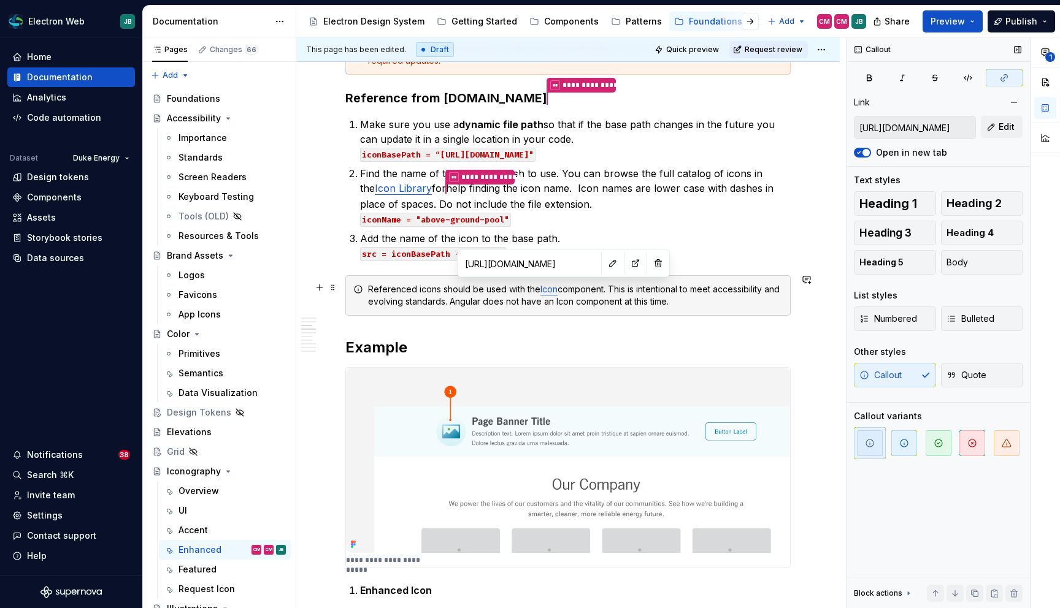
click at [701, 291] on div "Referenced icons should be used with the Icon component. This is intentional to…" at bounding box center [575, 295] width 415 height 25
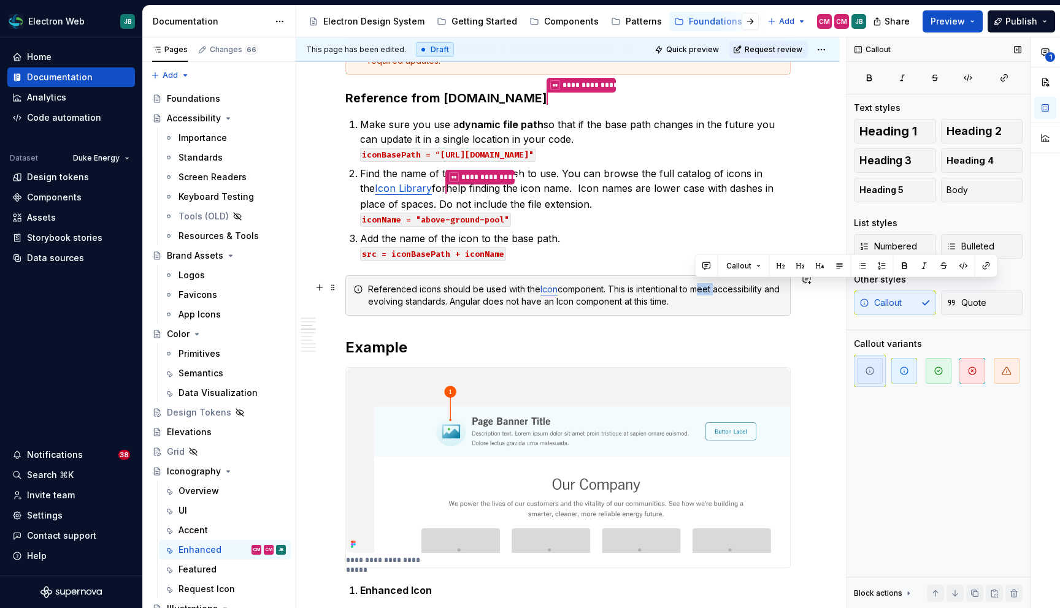
click at [701, 291] on div "Referenced icons should be used with the Icon component. This is intentional to…" at bounding box center [575, 295] width 415 height 25
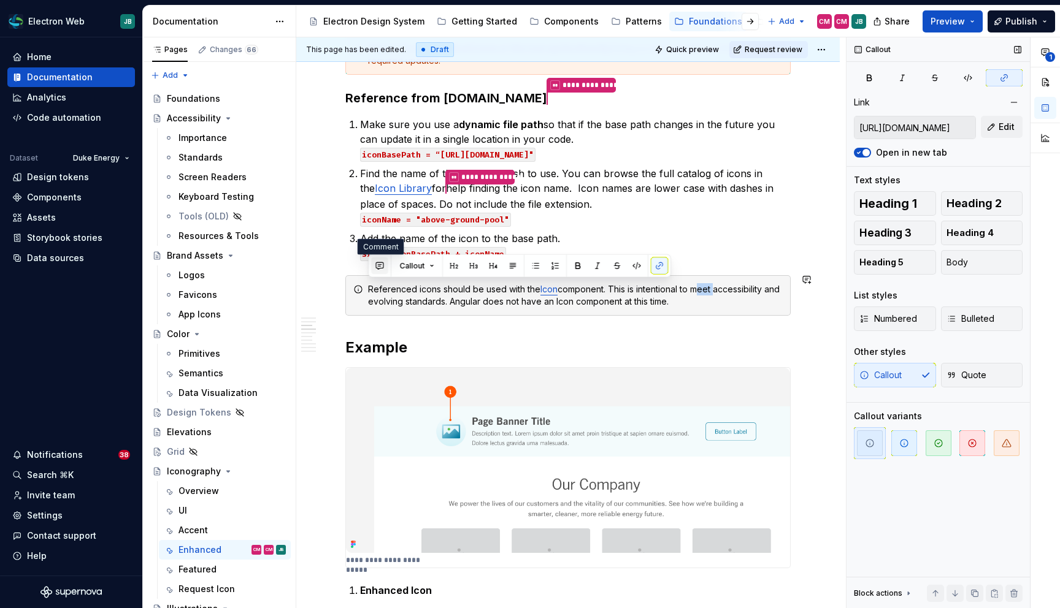
click at [381, 262] on button "button" at bounding box center [379, 266] width 17 height 17
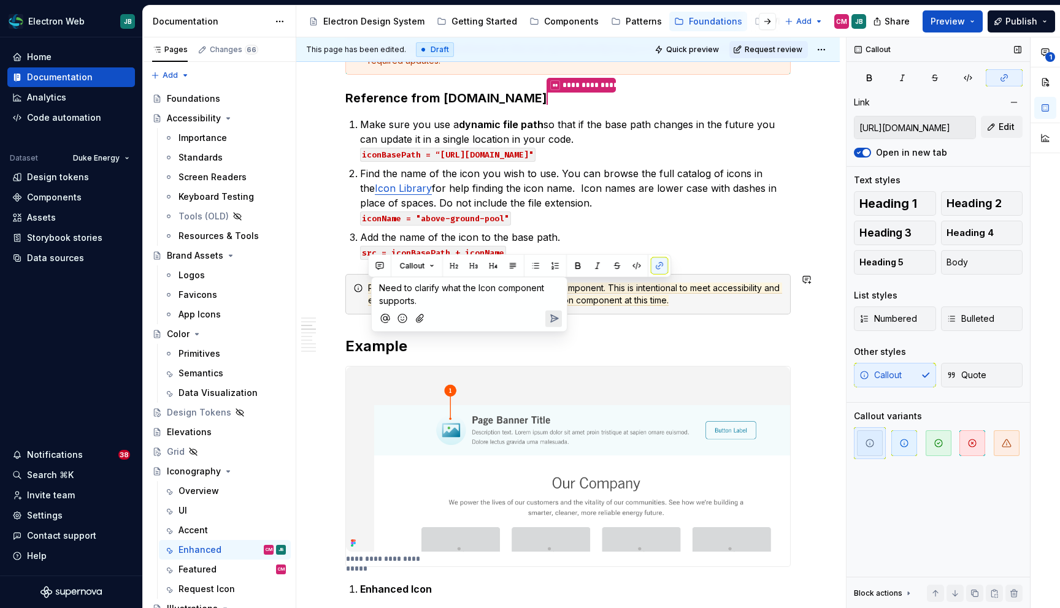
click at [553, 314] on icon "Send" at bounding box center [554, 319] width 12 height 12
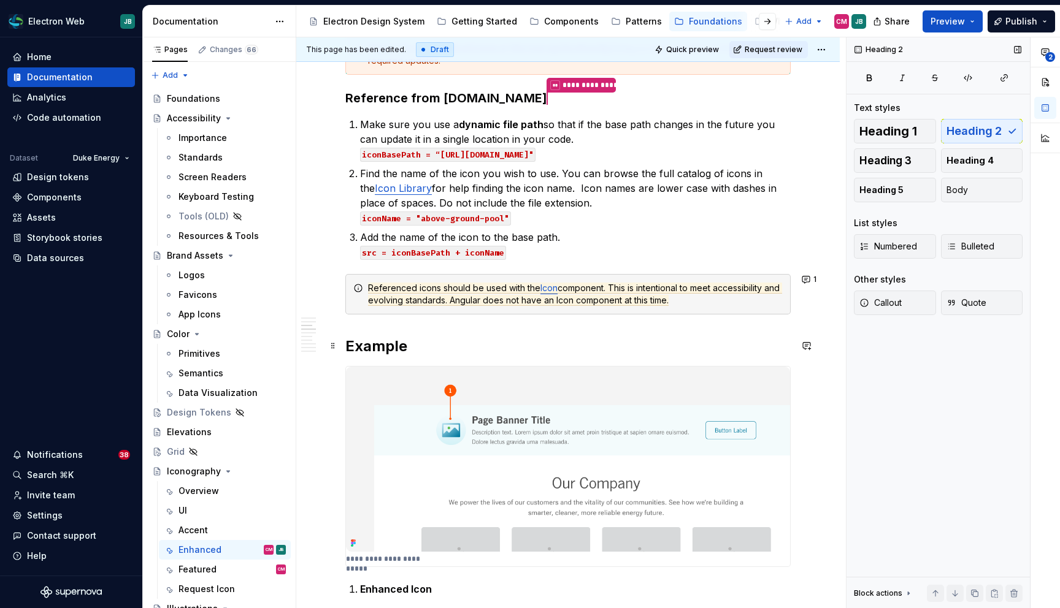
click at [677, 351] on h2 "Example" at bounding box center [567, 347] width 445 height 20
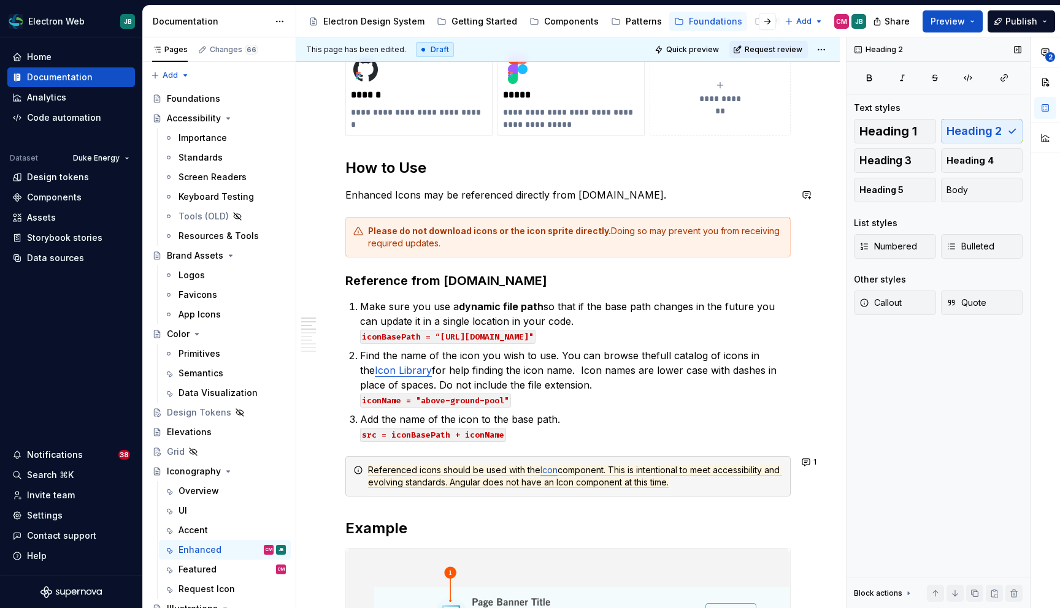
scroll to position [0, 0]
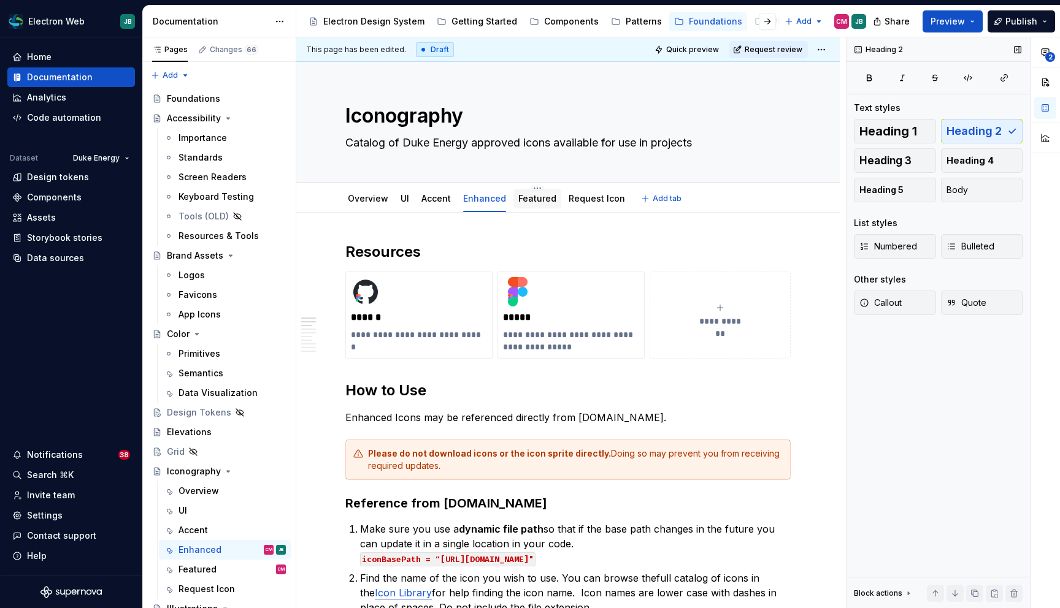
click at [537, 201] on link "Featured" at bounding box center [537, 198] width 38 height 10
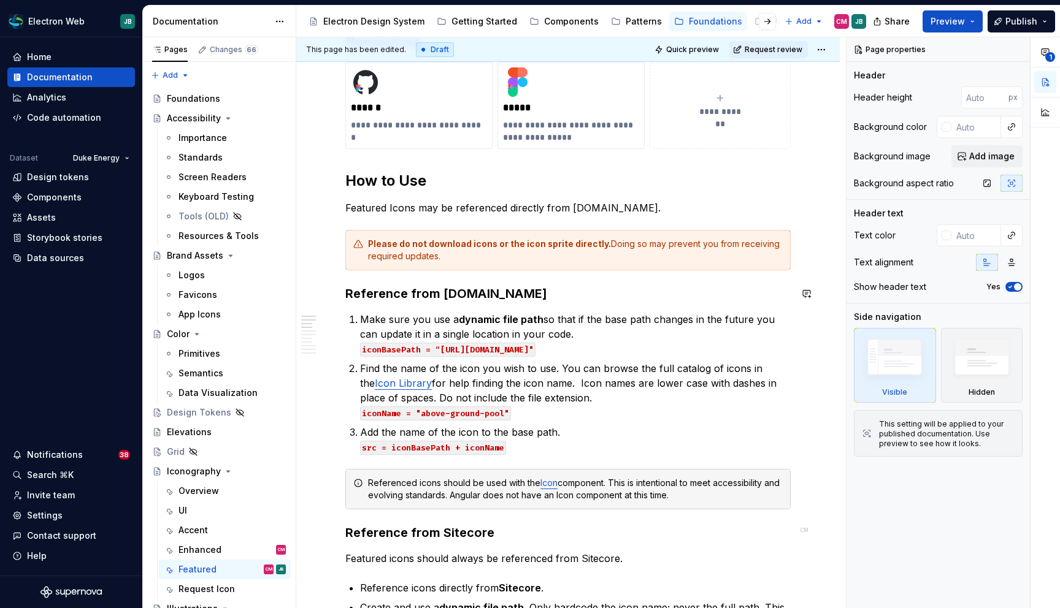
scroll to position [210, 0]
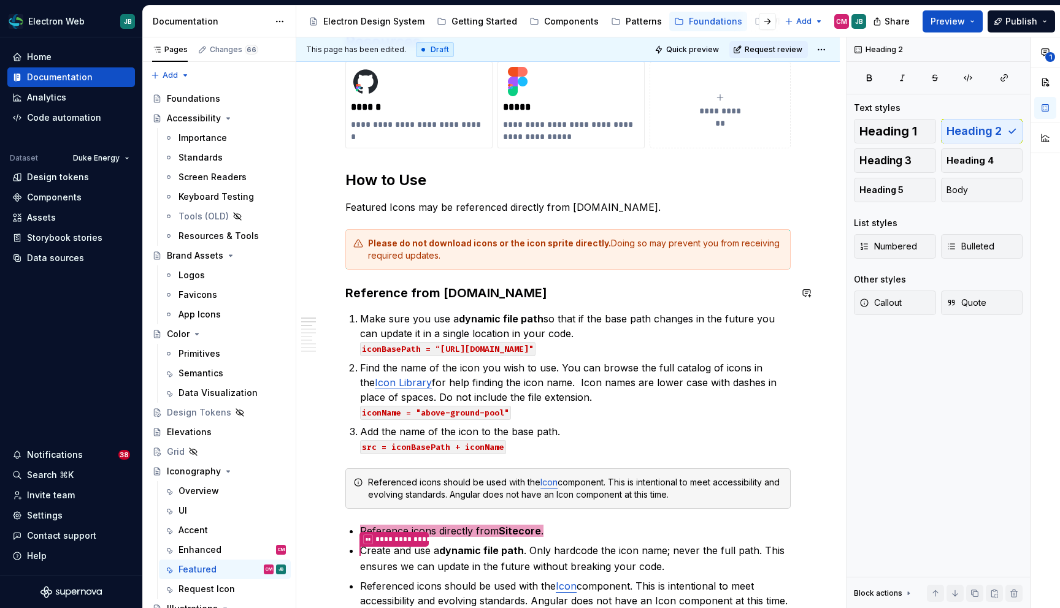
type textarea "*"
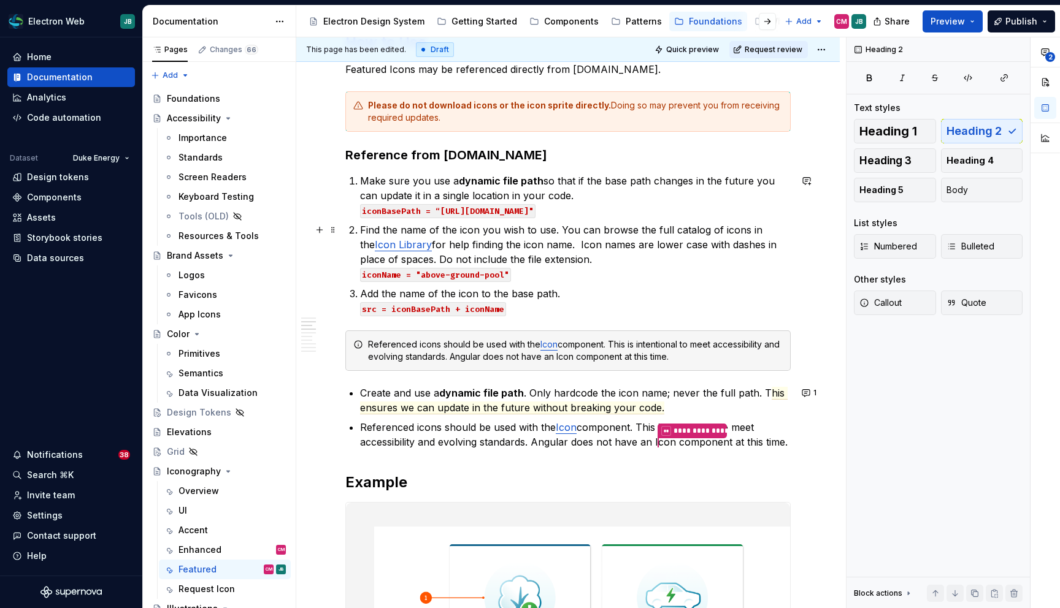
scroll to position [344, 0]
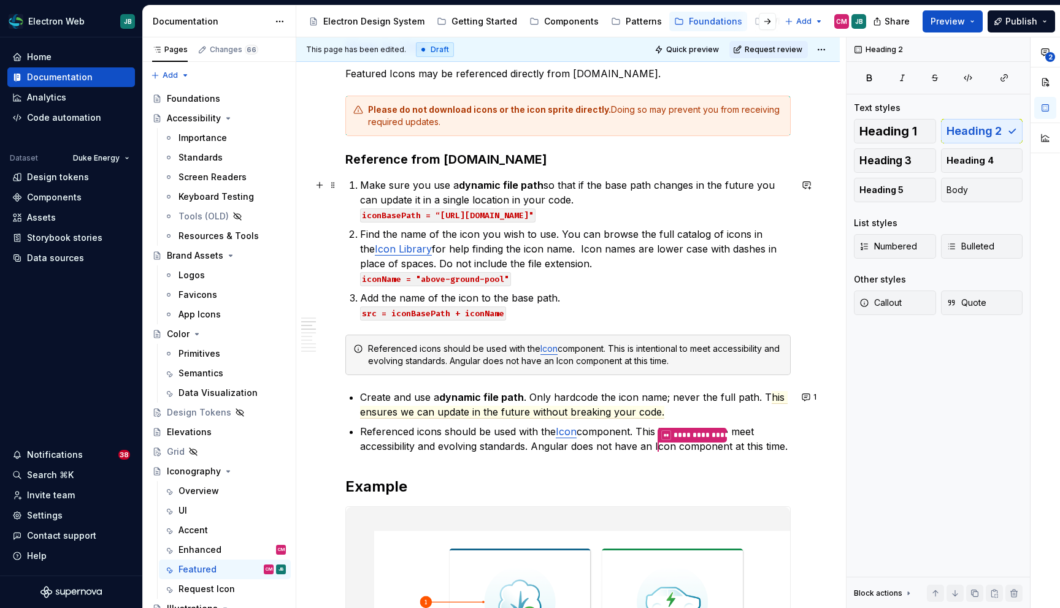
click at [535, 211] on code "iconBasePath = “https://www.duke-energy.com/-/media/images/icons/enhanced/"" at bounding box center [447, 216] width 175 height 14
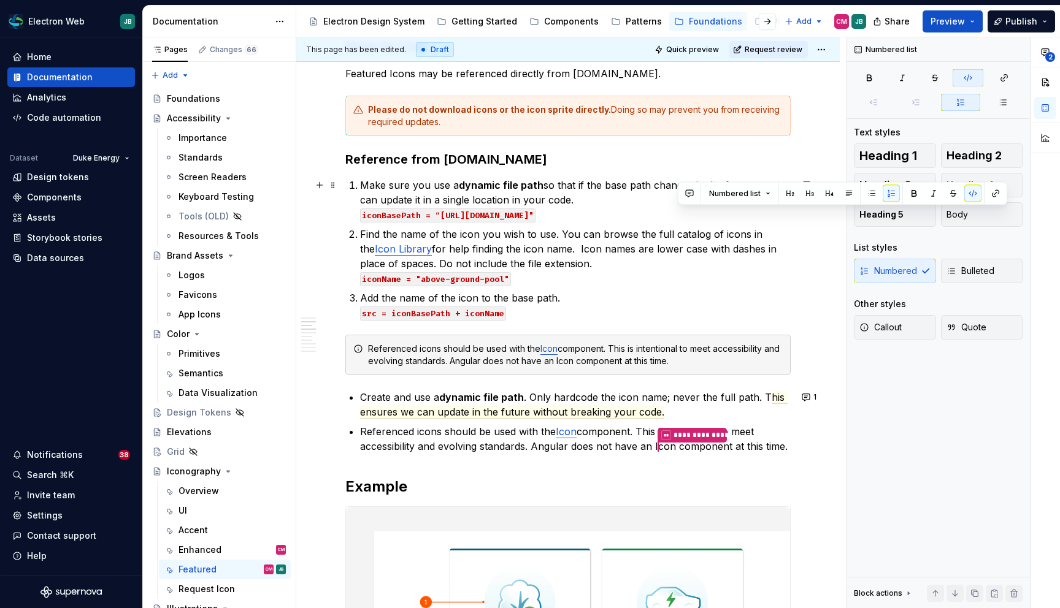
click at [535, 211] on code "iconBasePath = “https://www.duke-energy.com/-/media/images/icons/enhanced/"" at bounding box center [447, 216] width 175 height 14
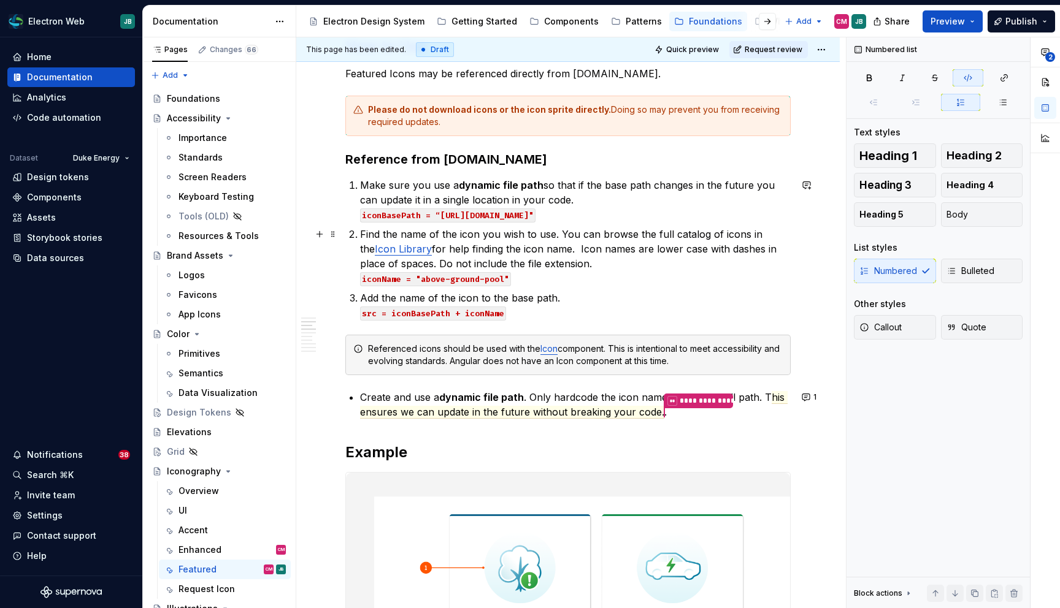
click at [522, 280] on p "Find the name of the icon you wish to use. You can browse the full catalog of i…" at bounding box center [575, 256] width 430 height 59
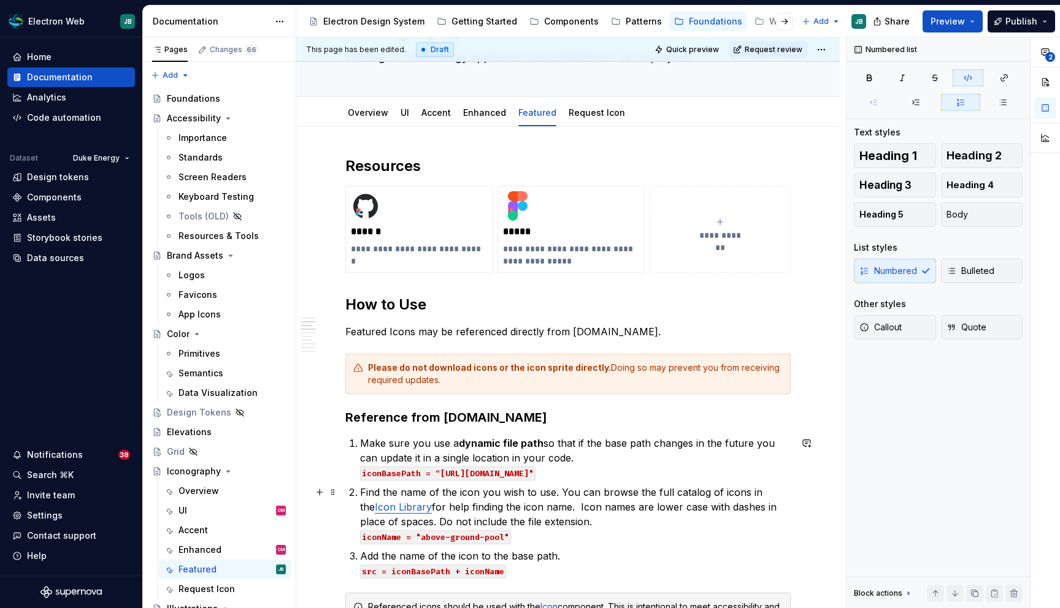
scroll to position [0, 0]
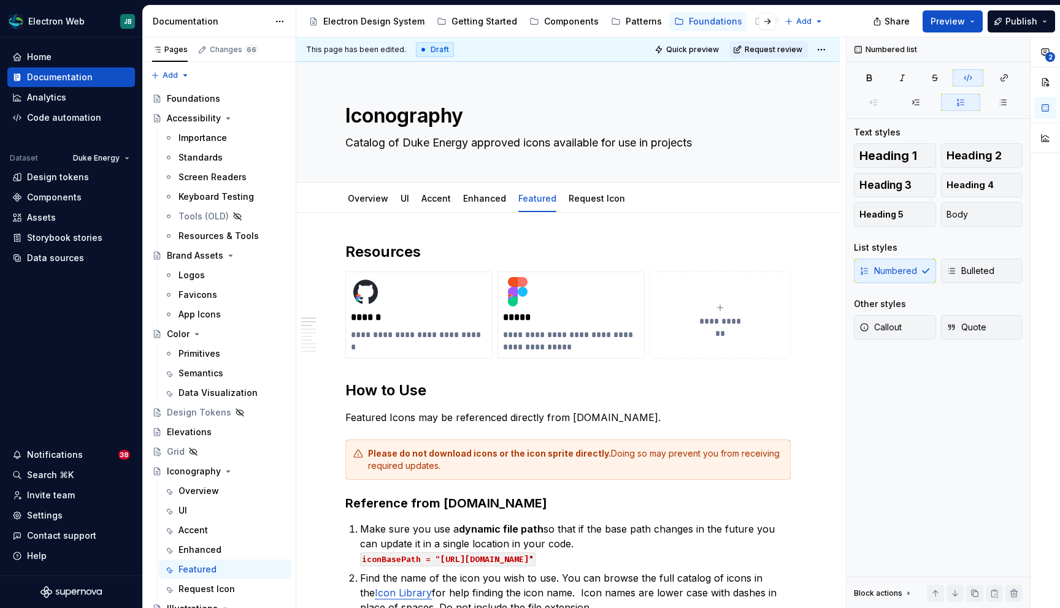
type textarea "*"
